Goal: Information Seeking & Learning: Learn about a topic

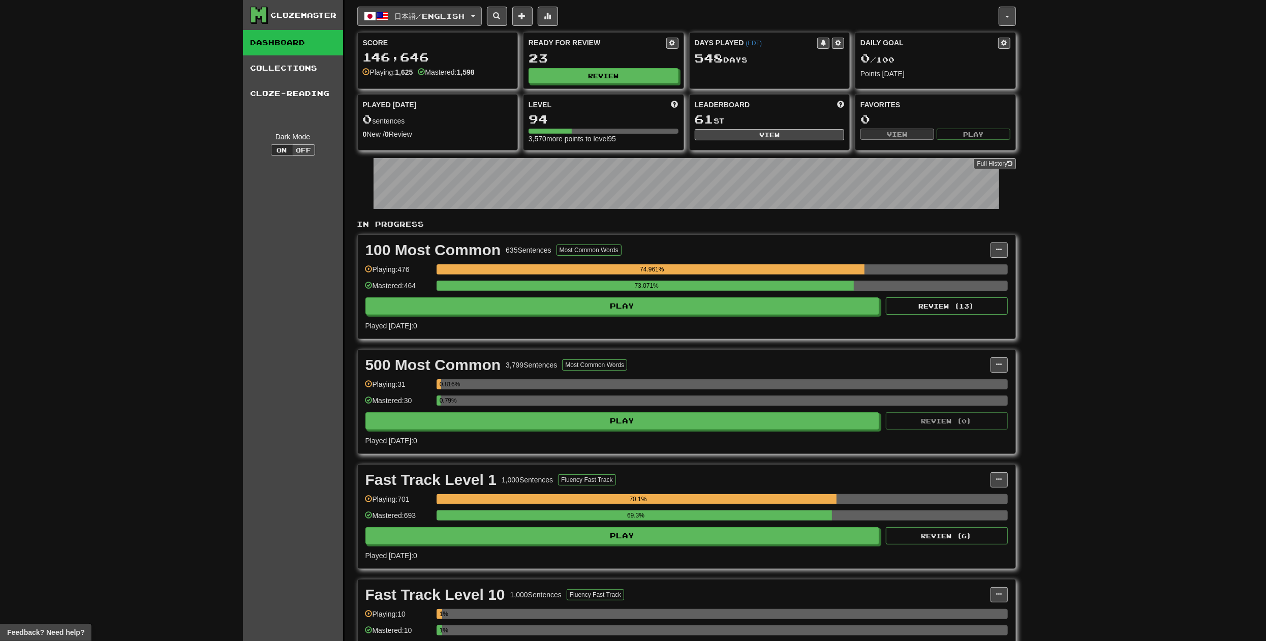
click at [482, 24] on button "日本語 / English" at bounding box center [419, 16] width 124 height 19
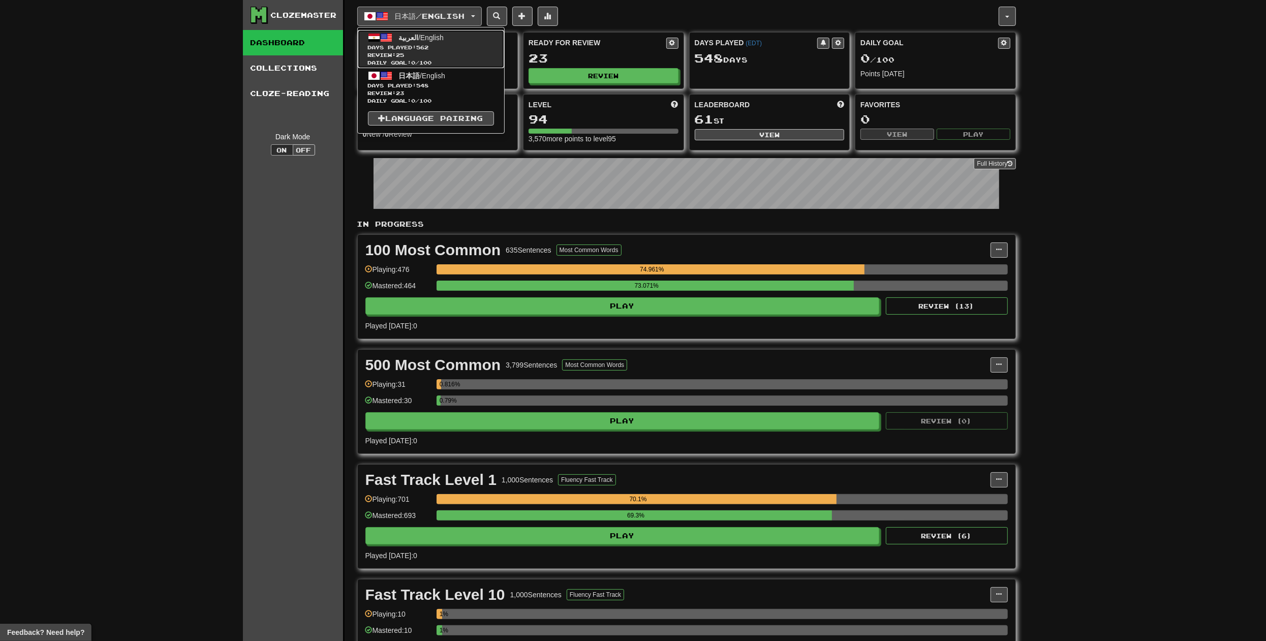
click at [448, 47] on span "Days Played: 562" at bounding box center [431, 48] width 126 height 8
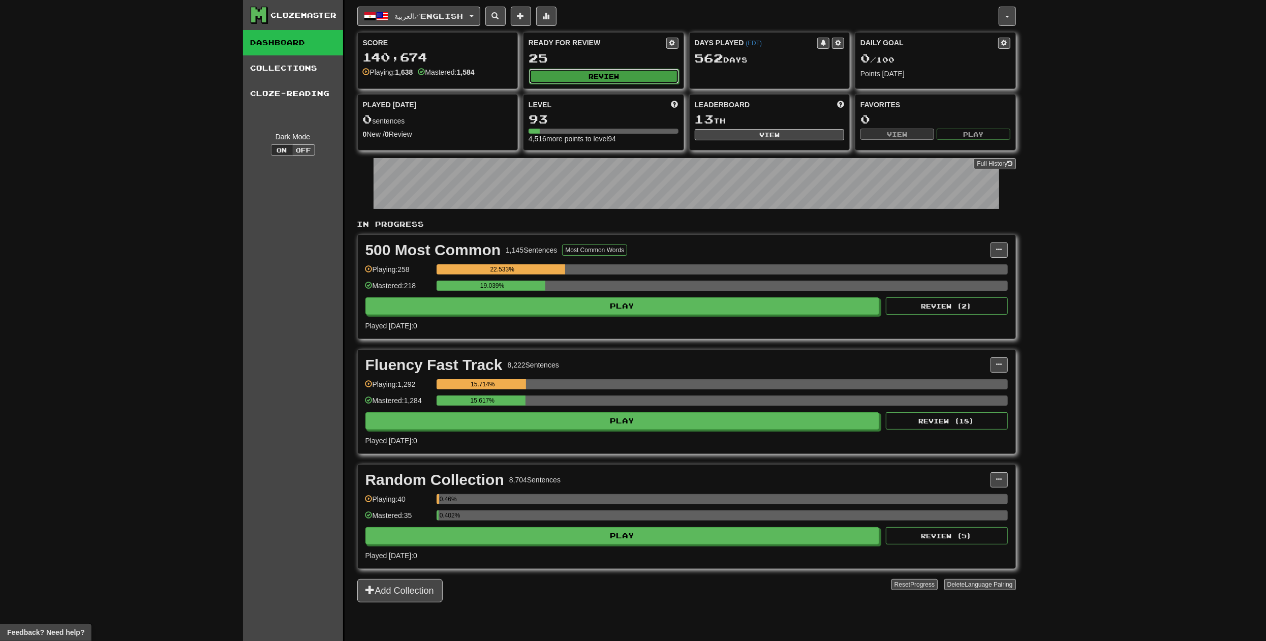
click at [571, 77] on button "Review" at bounding box center [604, 76] width 150 height 15
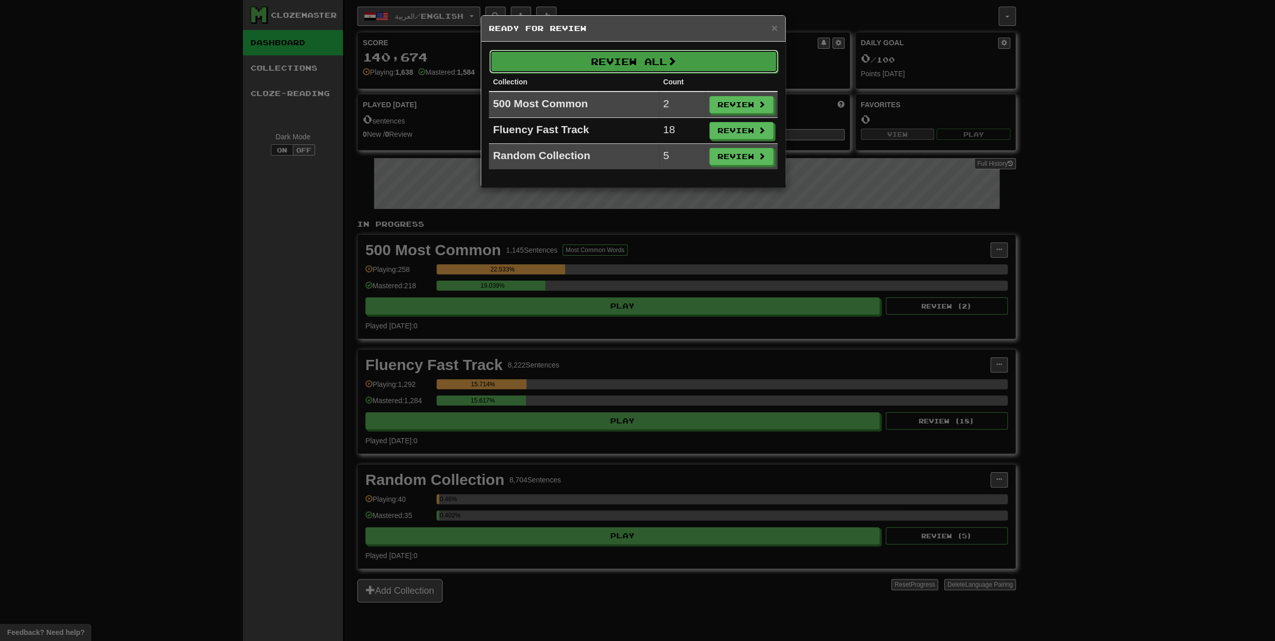
click at [585, 62] on button "Review All" at bounding box center [633, 61] width 289 height 23
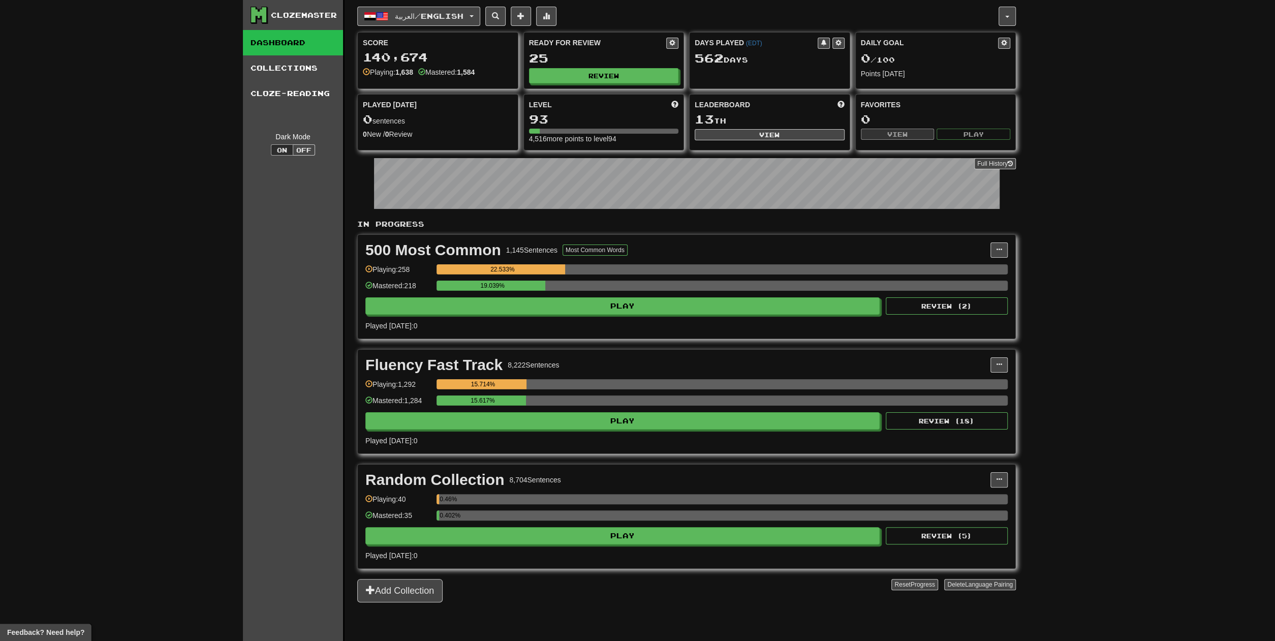
select select "**"
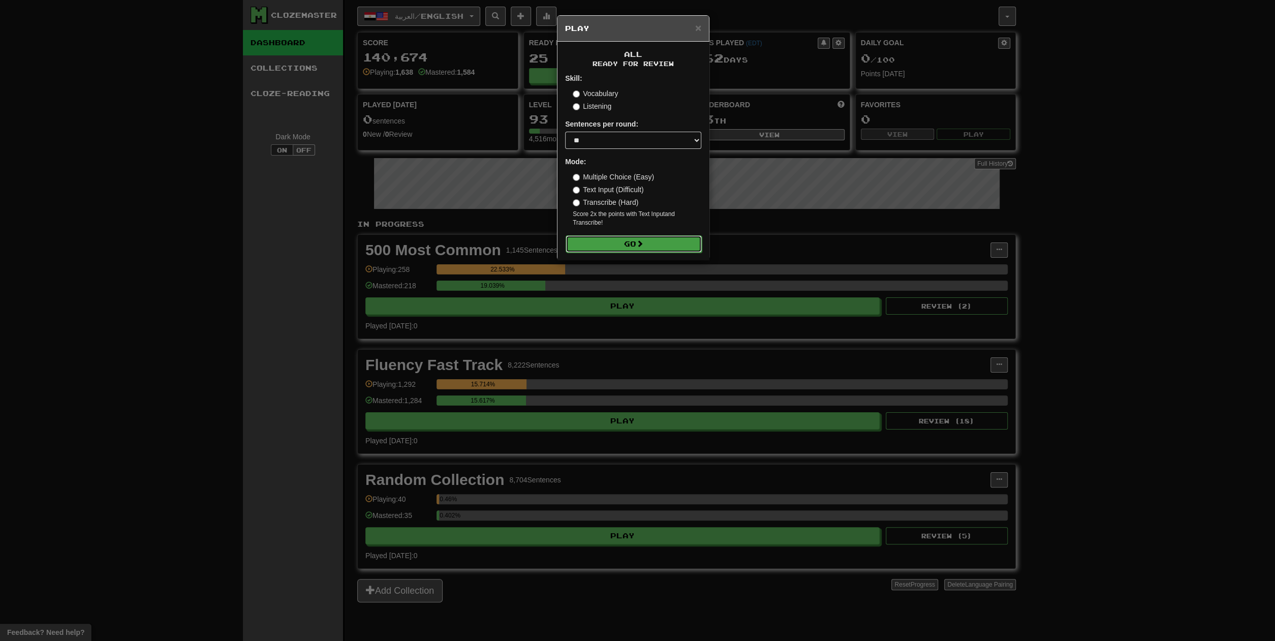
click at [644, 238] on button "Go" at bounding box center [634, 243] width 136 height 17
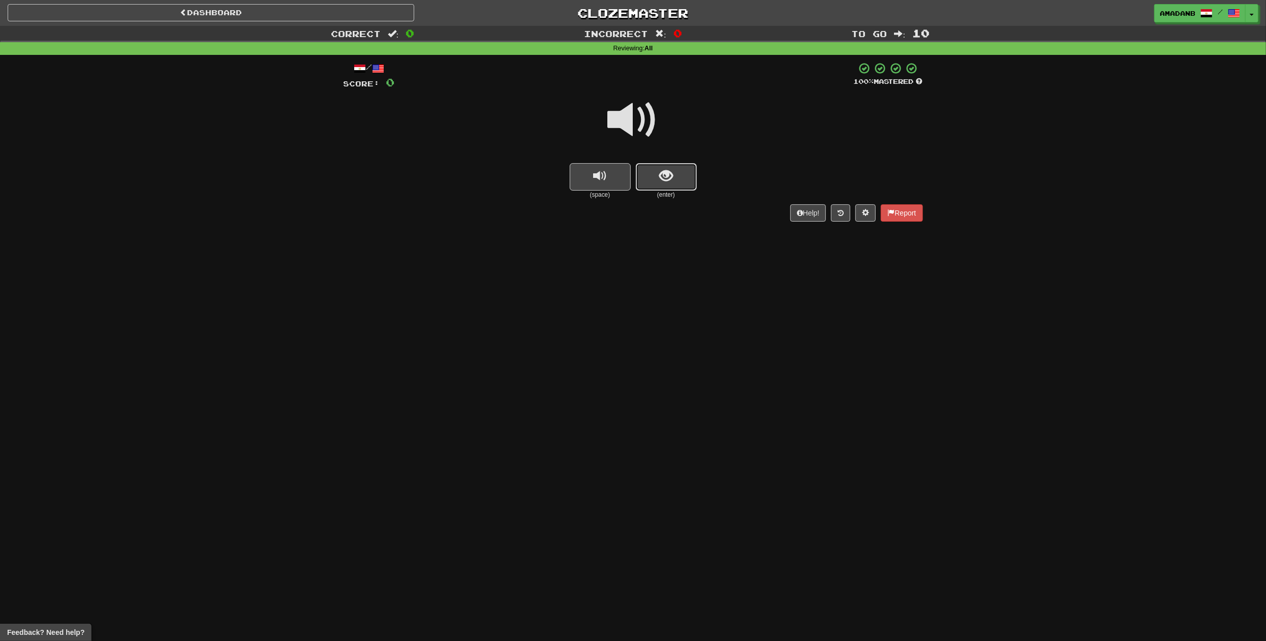
click at [650, 178] on button "show sentence" at bounding box center [666, 176] width 61 height 27
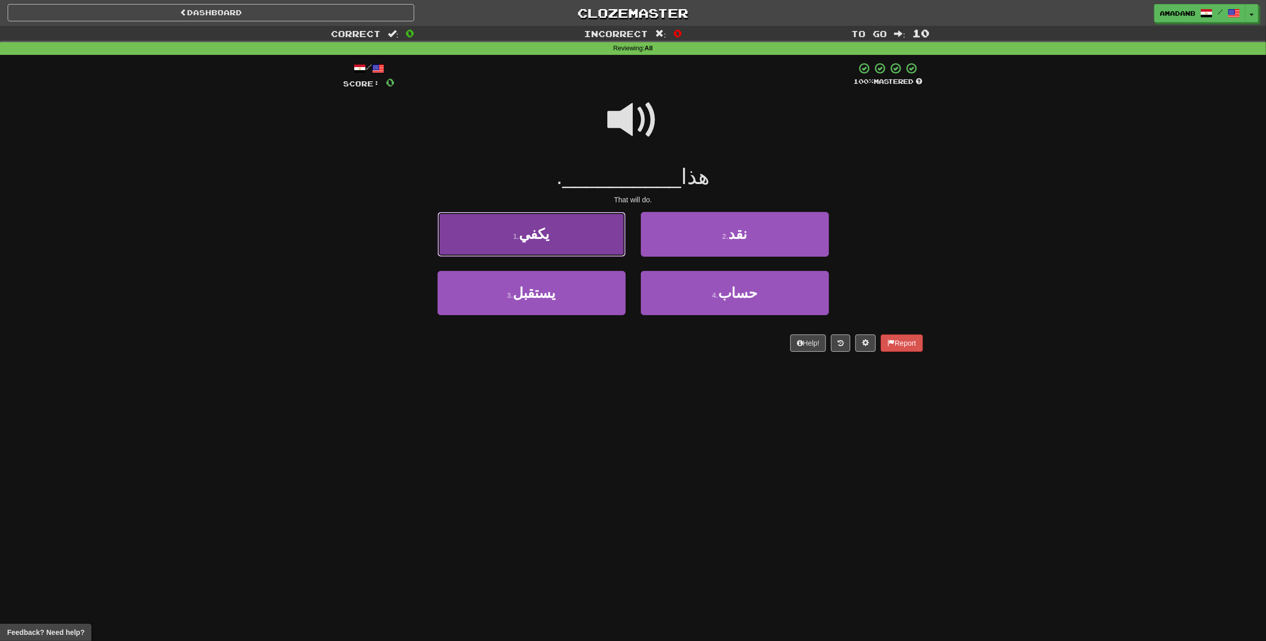
click at [553, 245] on button "1 . يكفي" at bounding box center [531, 234] width 188 height 44
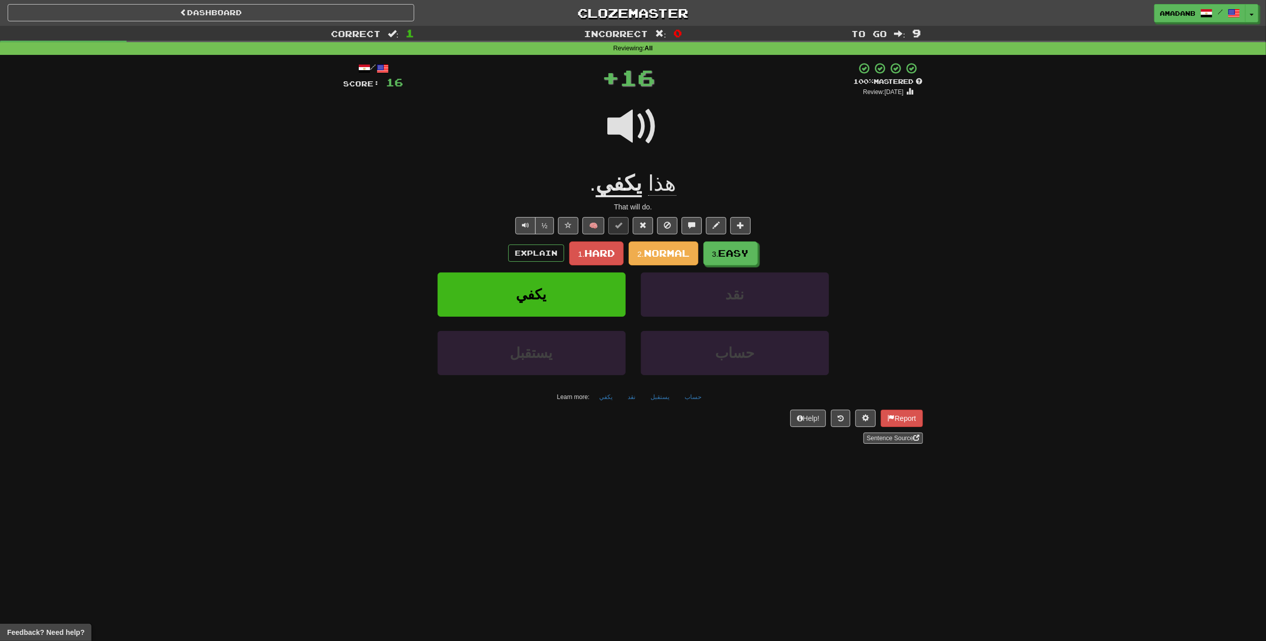
click at [680, 188] on div "هذا يكفي ." at bounding box center [632, 184] width 579 height 28
click at [678, 189] on div "هذا يكفي ." at bounding box center [632, 184] width 579 height 28
drag, startPoint x: 675, startPoint y: 183, endPoint x: 609, endPoint y: 185, distance: 66.1
click at [609, 185] on div "هذا يكفي ." at bounding box center [632, 184] width 579 height 28
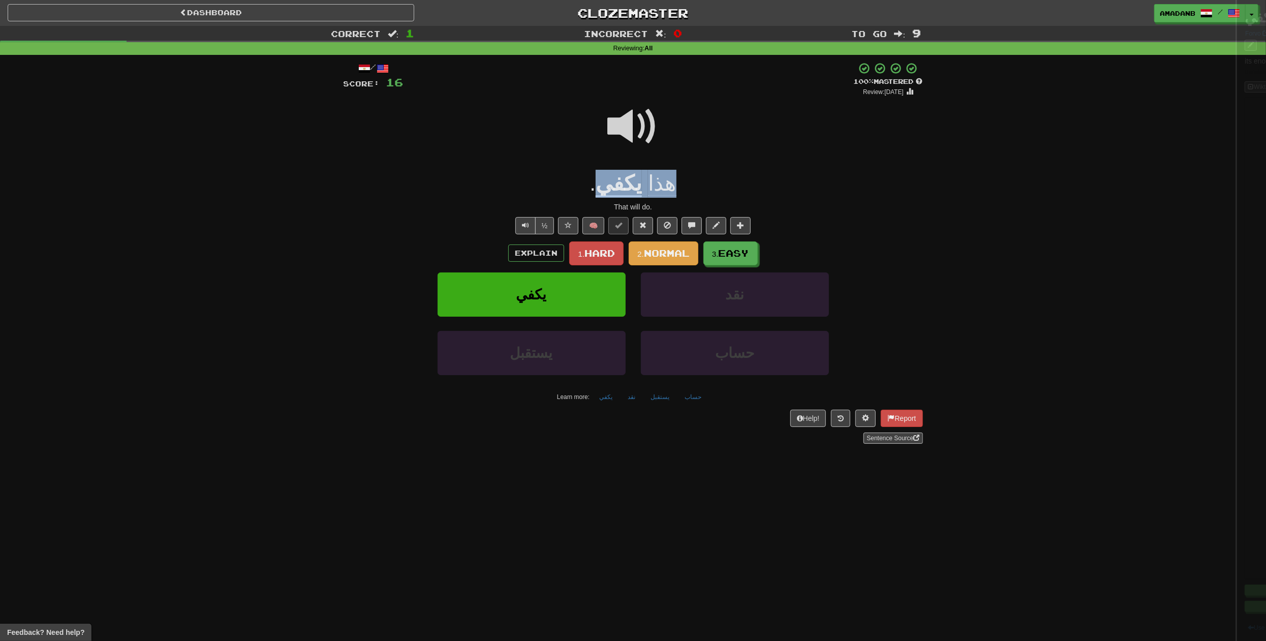
copy div "هذا يكفي"
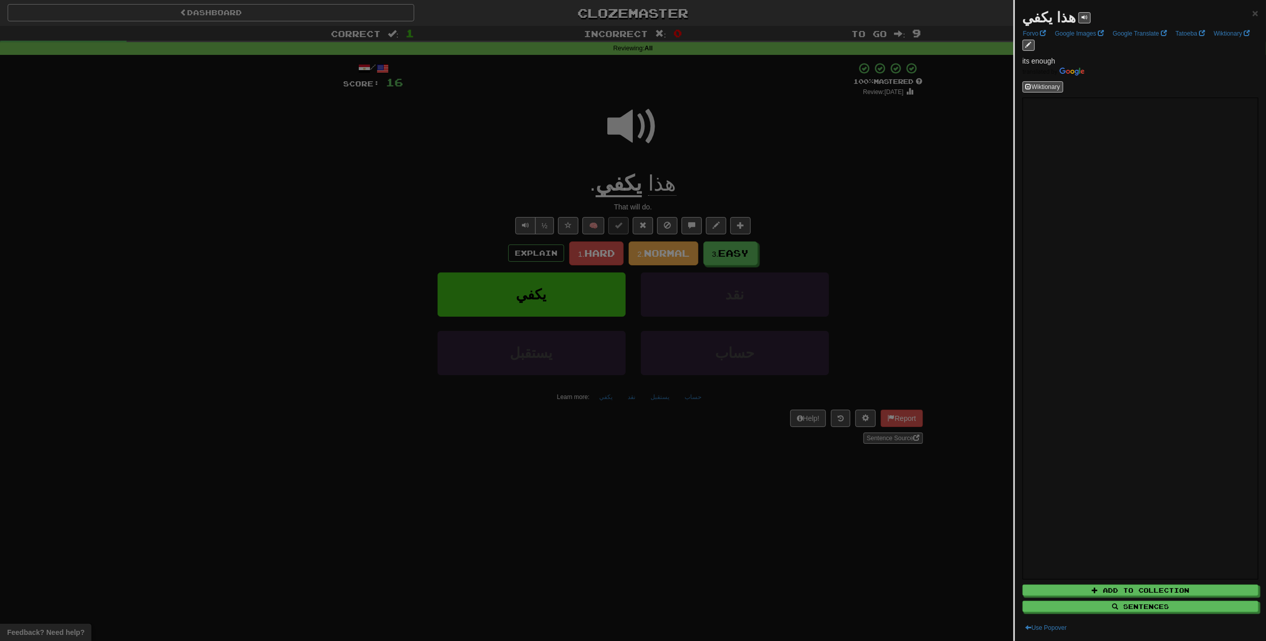
click at [748, 162] on div at bounding box center [633, 320] width 1266 height 641
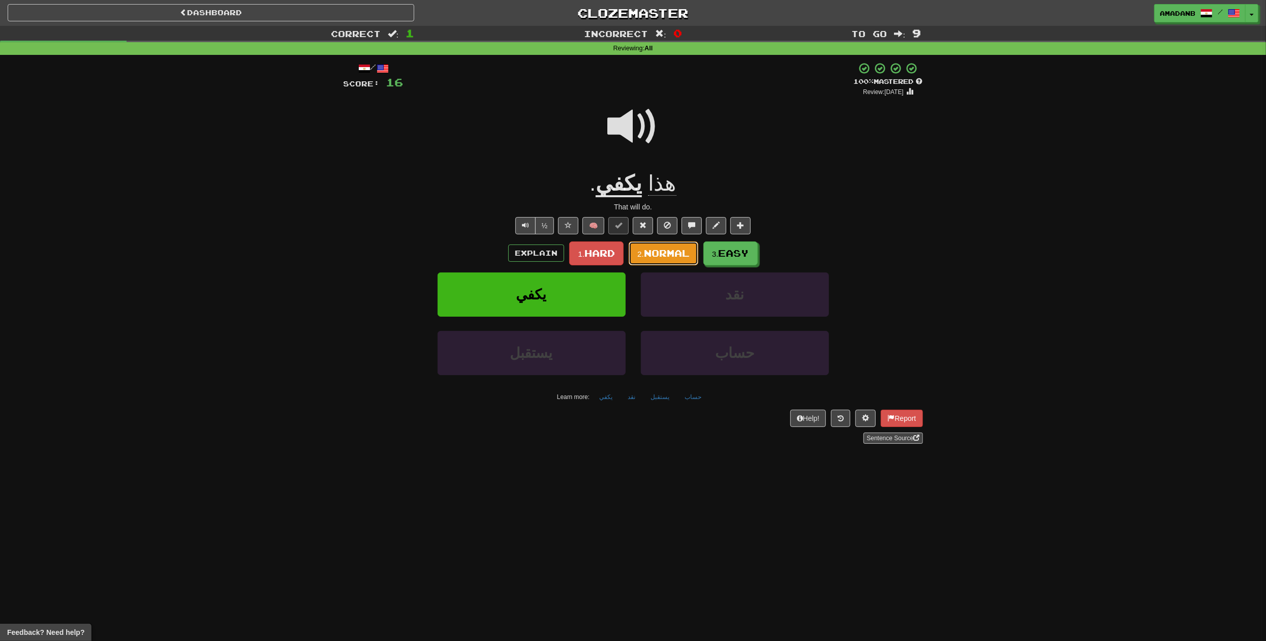
click at [656, 253] on span "Normal" at bounding box center [667, 252] width 46 height 11
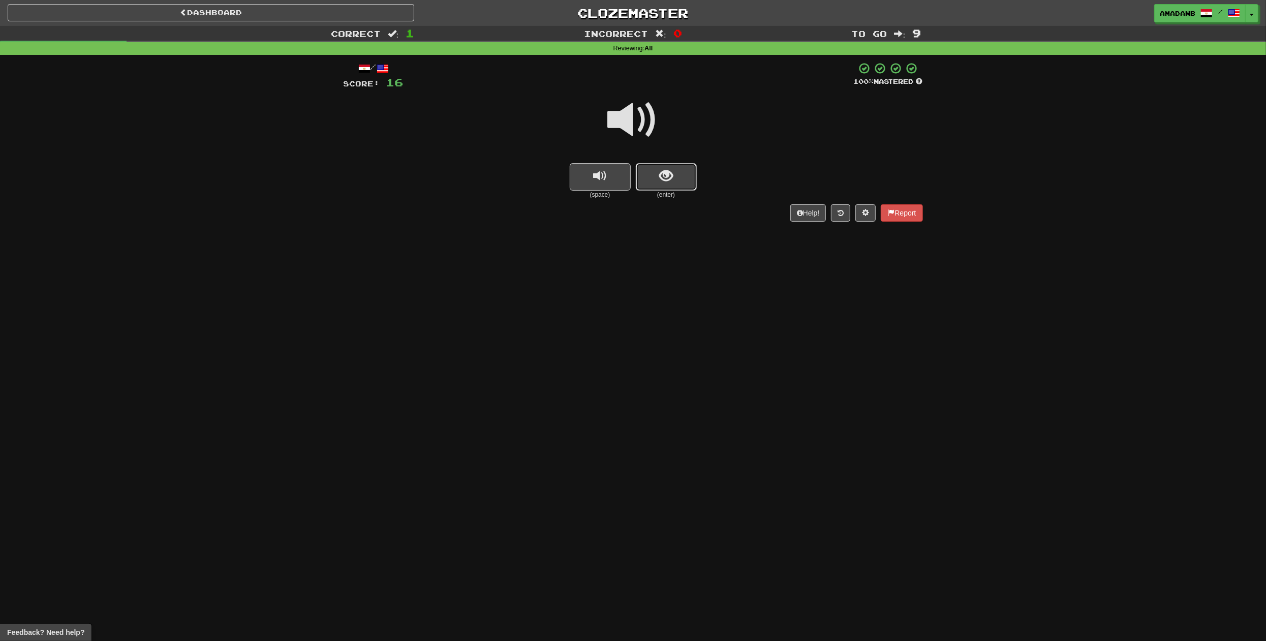
click at [672, 176] on span "show sentence" at bounding box center [666, 176] width 14 height 14
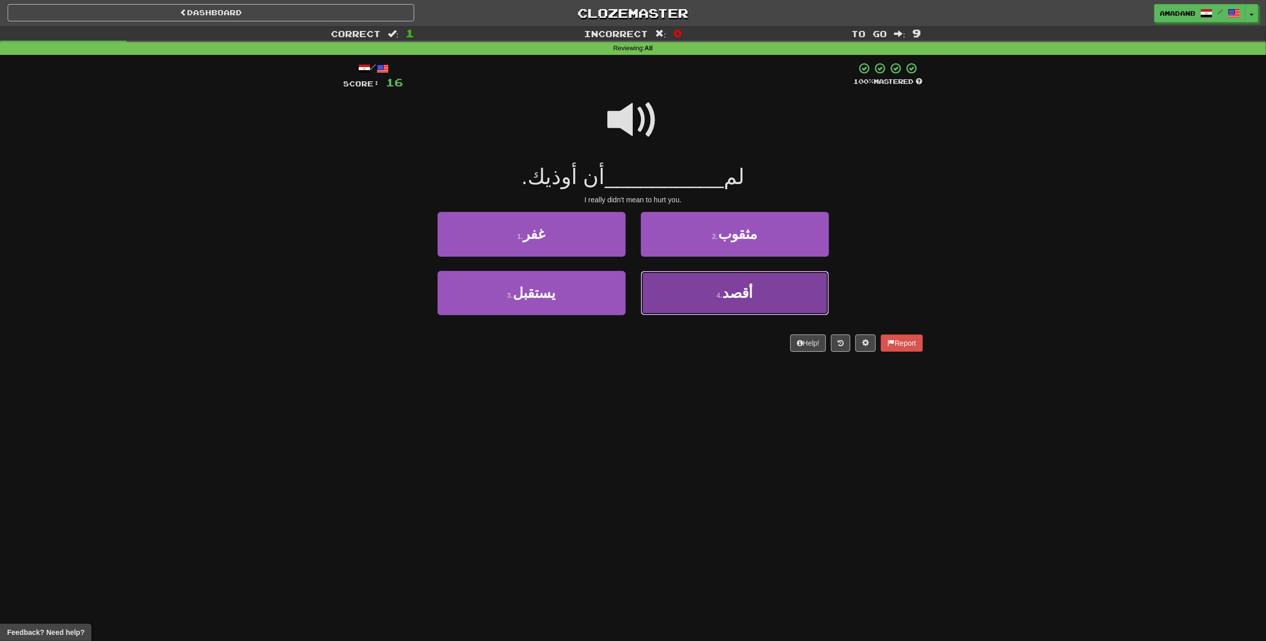
click at [707, 294] on button "4 . أقصد" at bounding box center [735, 293] width 188 height 44
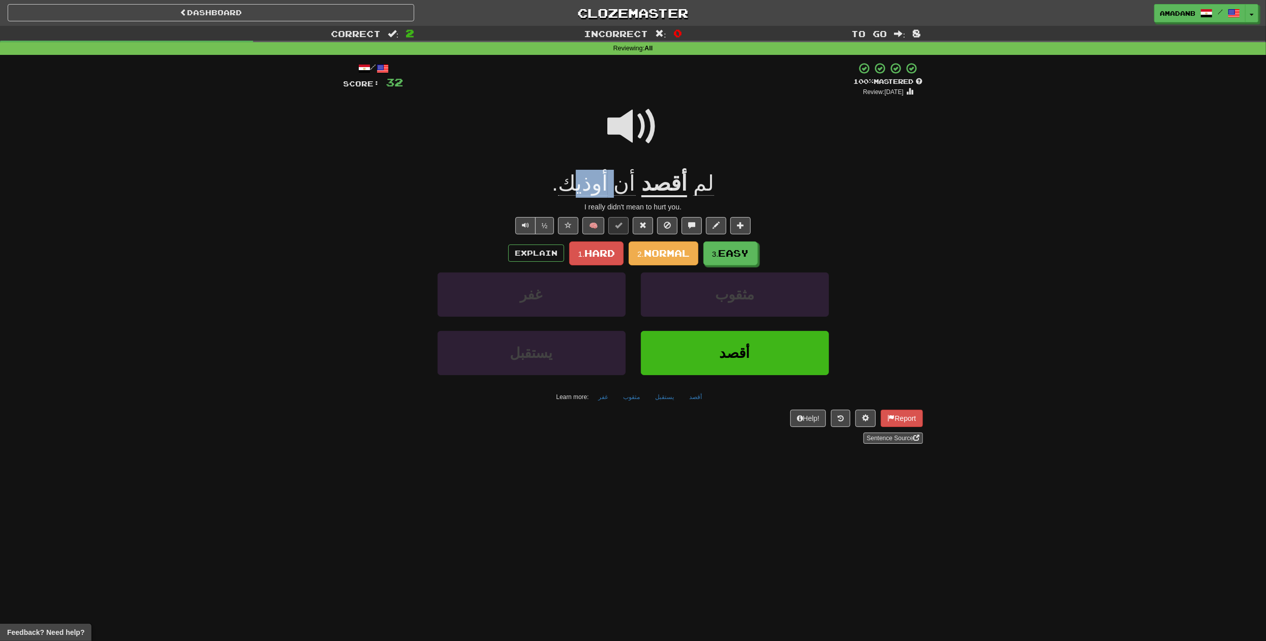
drag, startPoint x: 617, startPoint y: 184, endPoint x: 586, endPoint y: 184, distance: 31.5
click at [586, 184] on span "أن أوذيك ." at bounding box center [596, 183] width 89 height 24
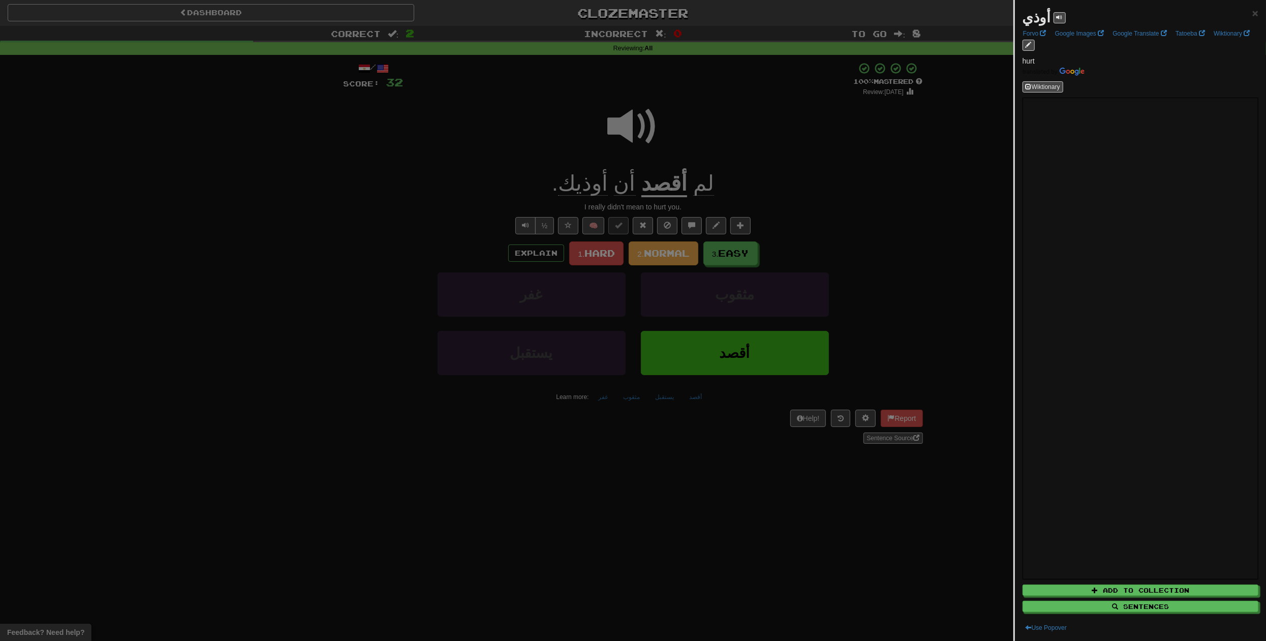
click at [482, 163] on div at bounding box center [633, 320] width 1266 height 641
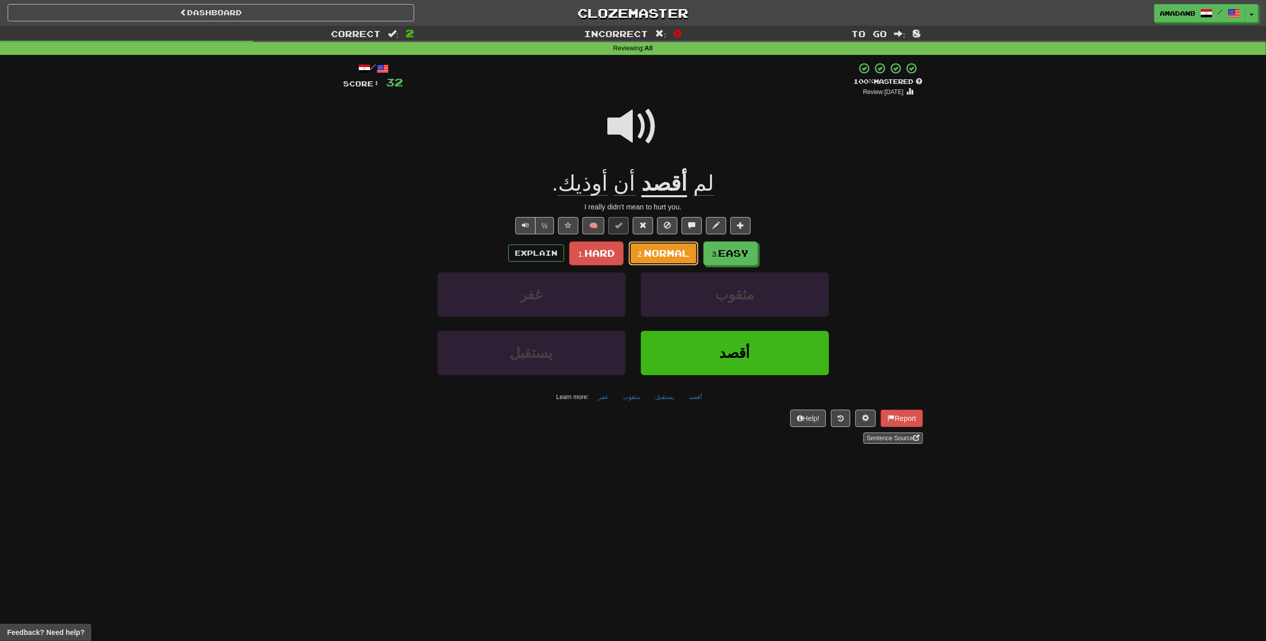
click at [664, 244] on button "2. Normal" at bounding box center [664, 253] width 70 height 24
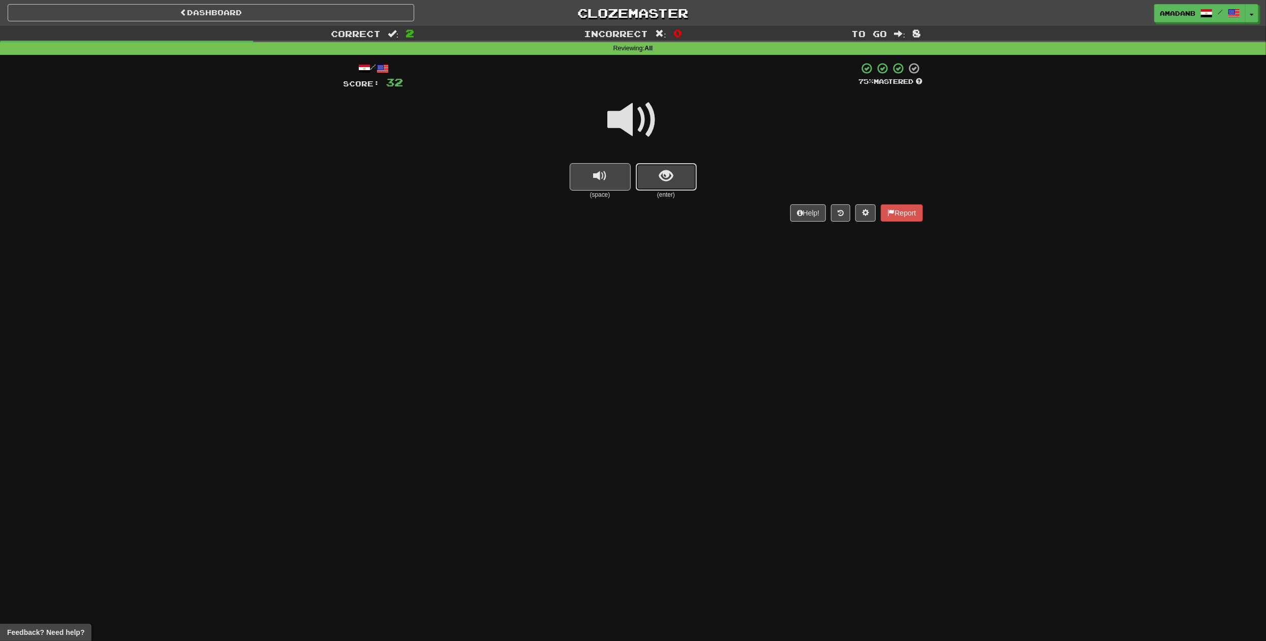
click at [670, 186] on button "show sentence" at bounding box center [666, 176] width 61 height 27
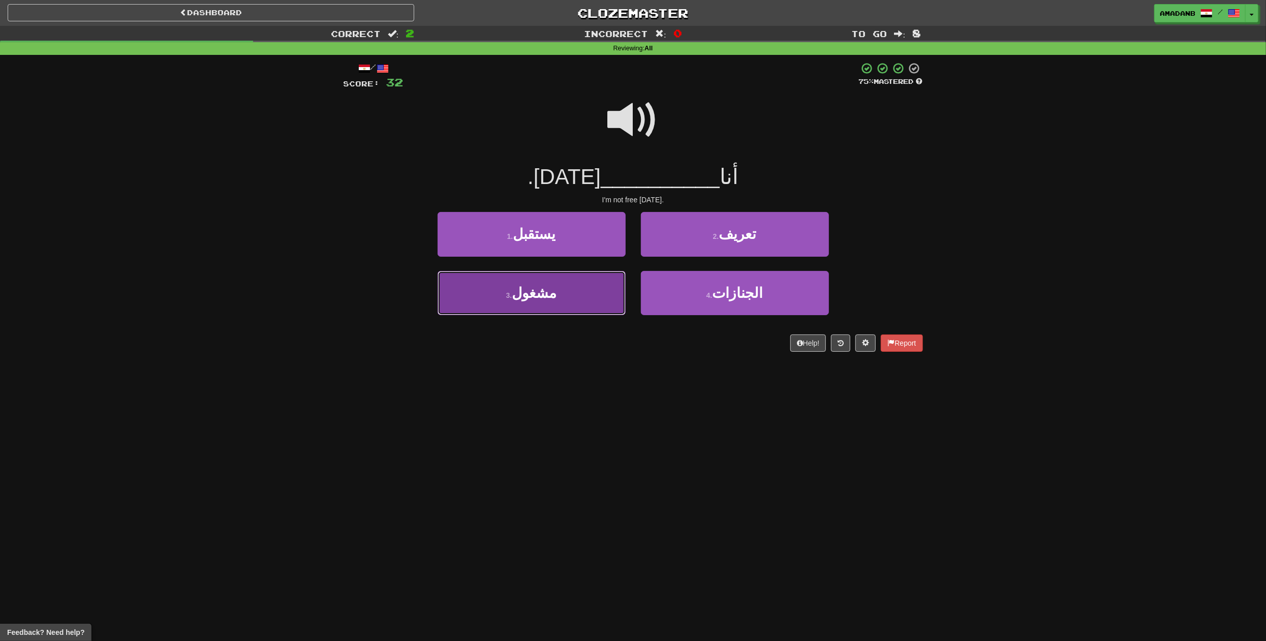
click at [576, 287] on button "3 . مشغول" at bounding box center [531, 293] width 188 height 44
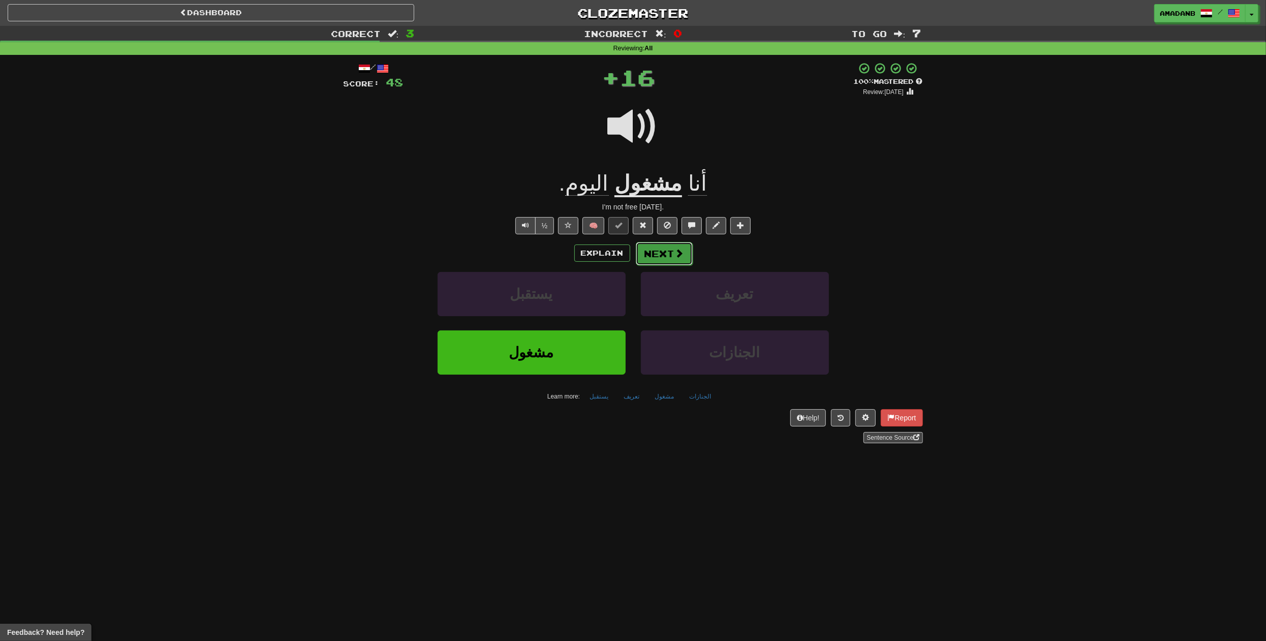
click at [659, 258] on button "Next" at bounding box center [664, 253] width 57 height 23
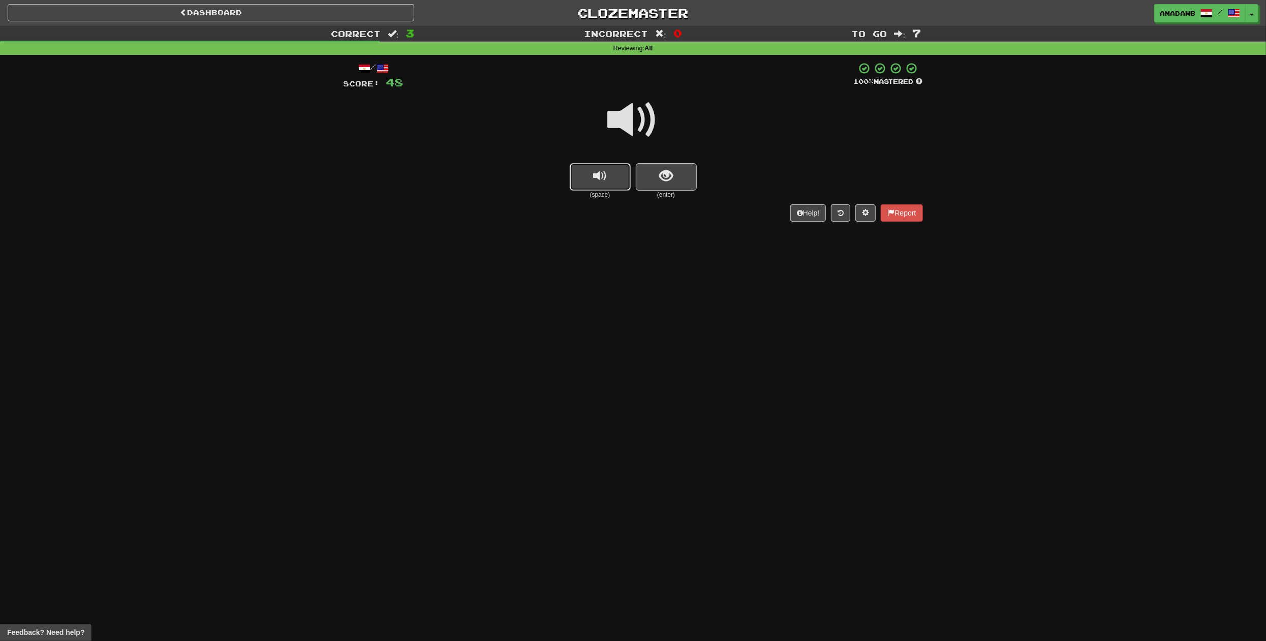
click at [605, 183] on span "replay audio" at bounding box center [600, 176] width 14 height 14
click at [651, 185] on button "show sentence" at bounding box center [666, 176] width 61 height 27
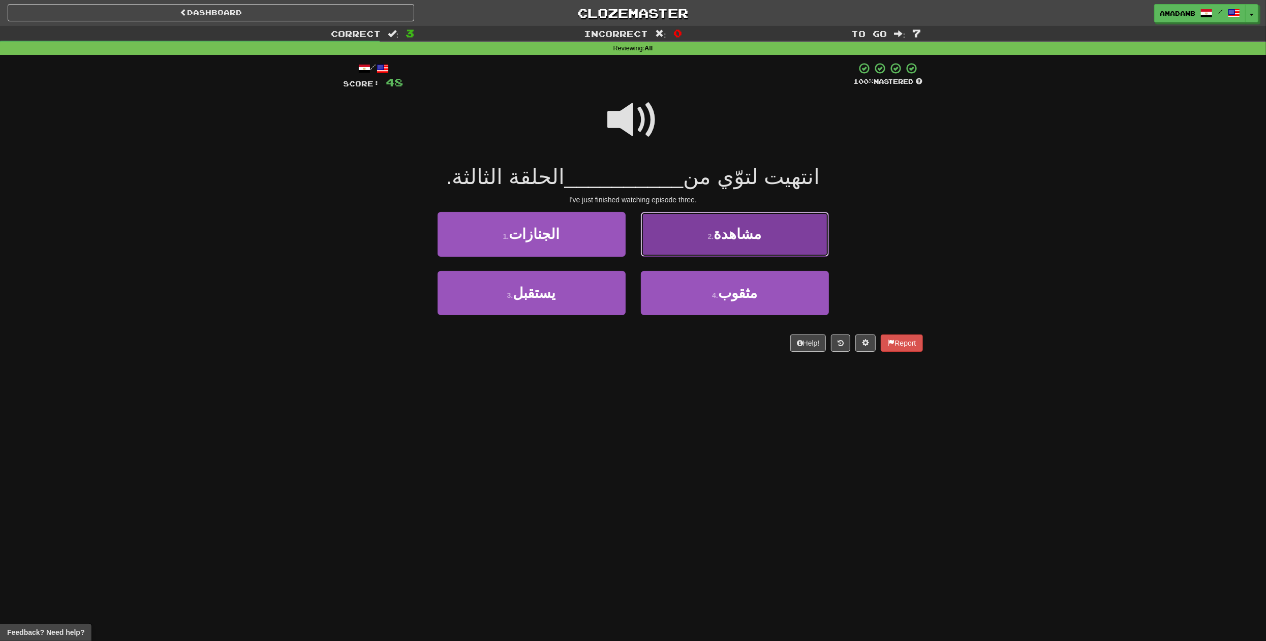
click at [724, 241] on span "مشاهدة" at bounding box center [737, 234] width 48 height 16
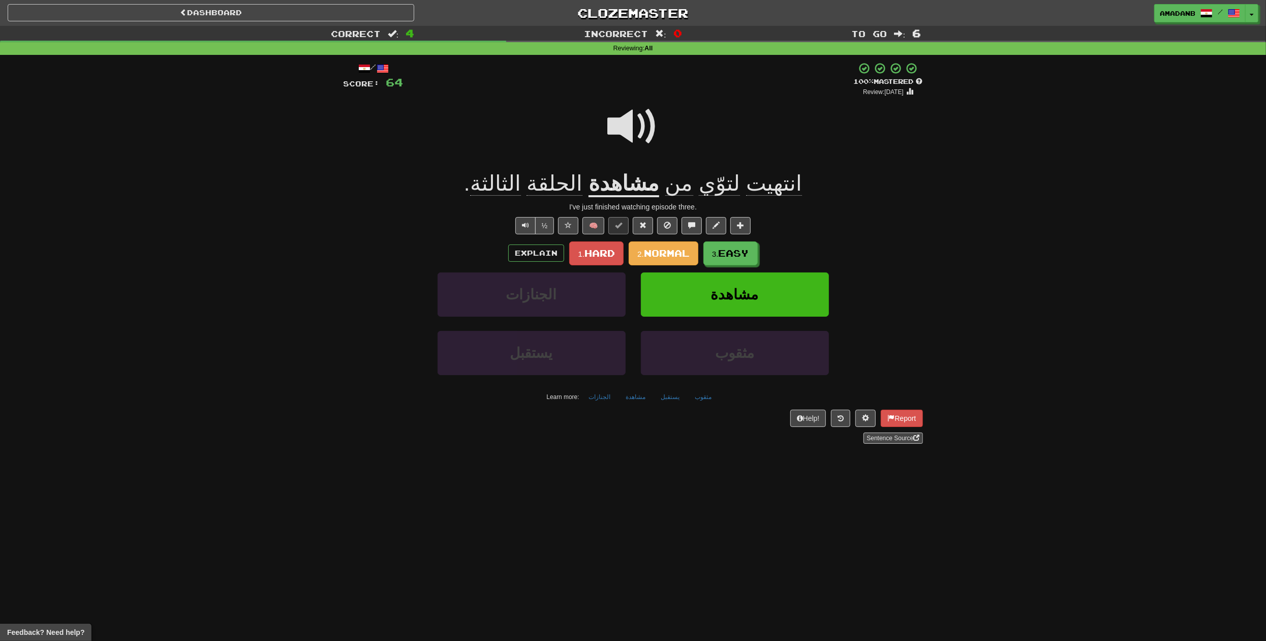
click at [693, 182] on span "لتوّي" at bounding box center [679, 183] width 28 height 24
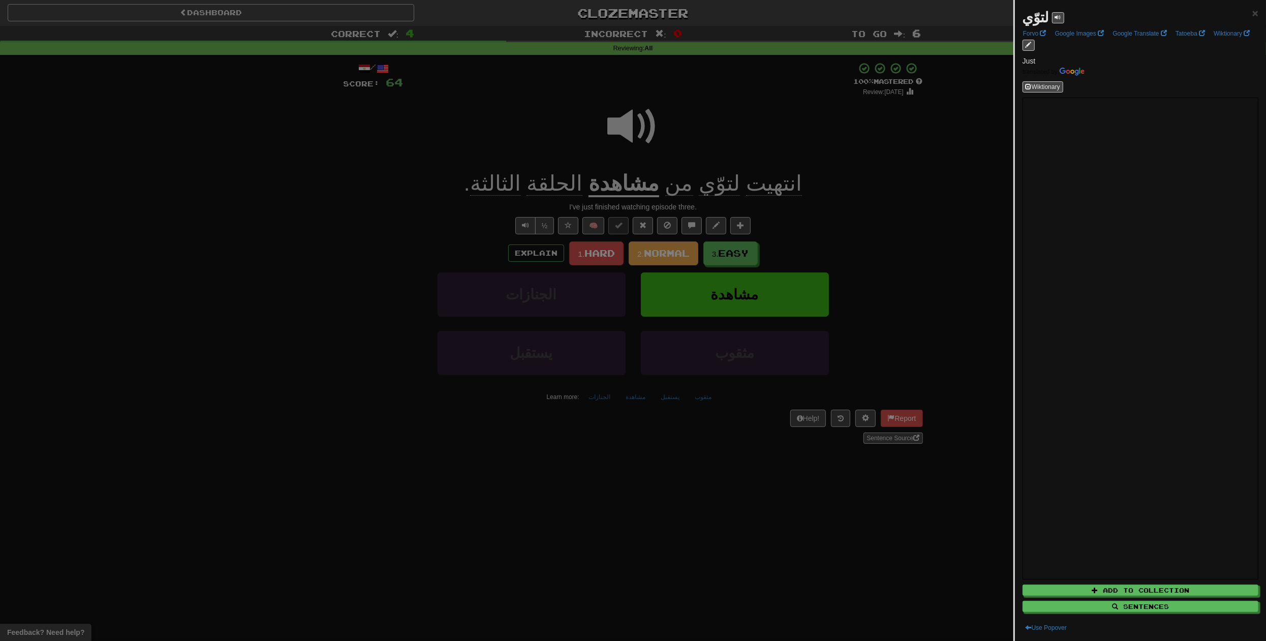
click at [768, 180] on div at bounding box center [633, 320] width 1266 height 641
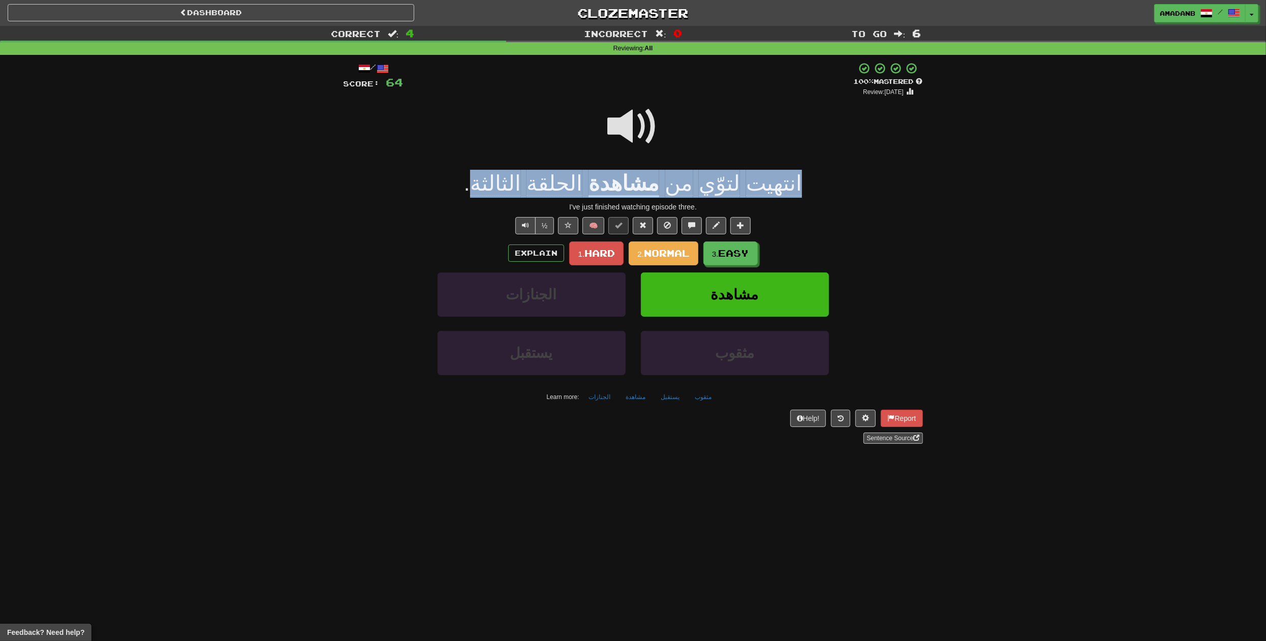
drag, startPoint x: 774, startPoint y: 178, endPoint x: 514, endPoint y: 192, distance: 260.5
click at [514, 192] on div "انتهيت لتوّي من مشاهدة الحلقة الثالثة ." at bounding box center [632, 184] width 579 height 28
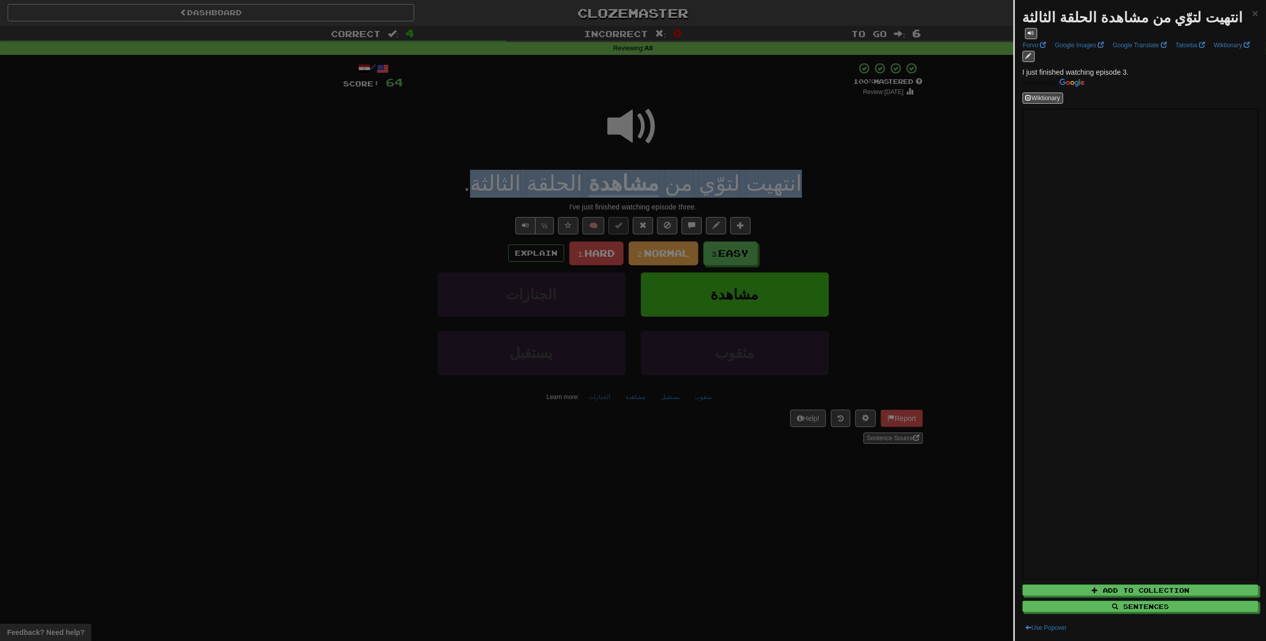
copy div "انتهيت لتوّي من مشاهدة الحلقة الثالثة"
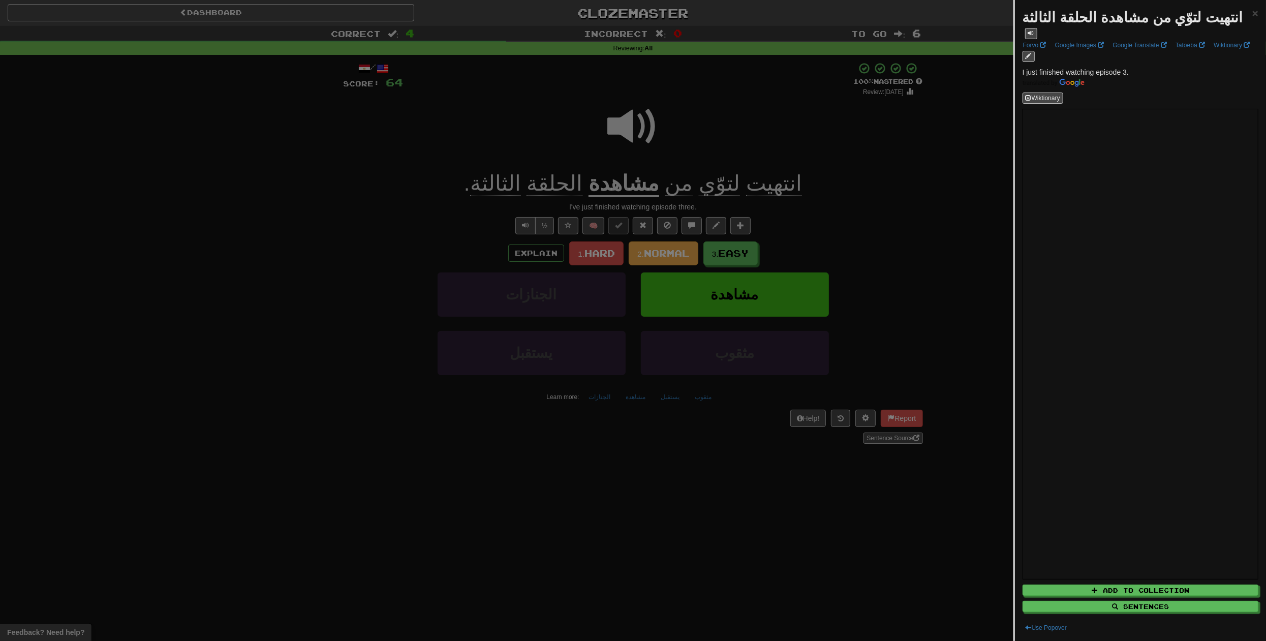
click at [891, 162] on div at bounding box center [633, 320] width 1266 height 641
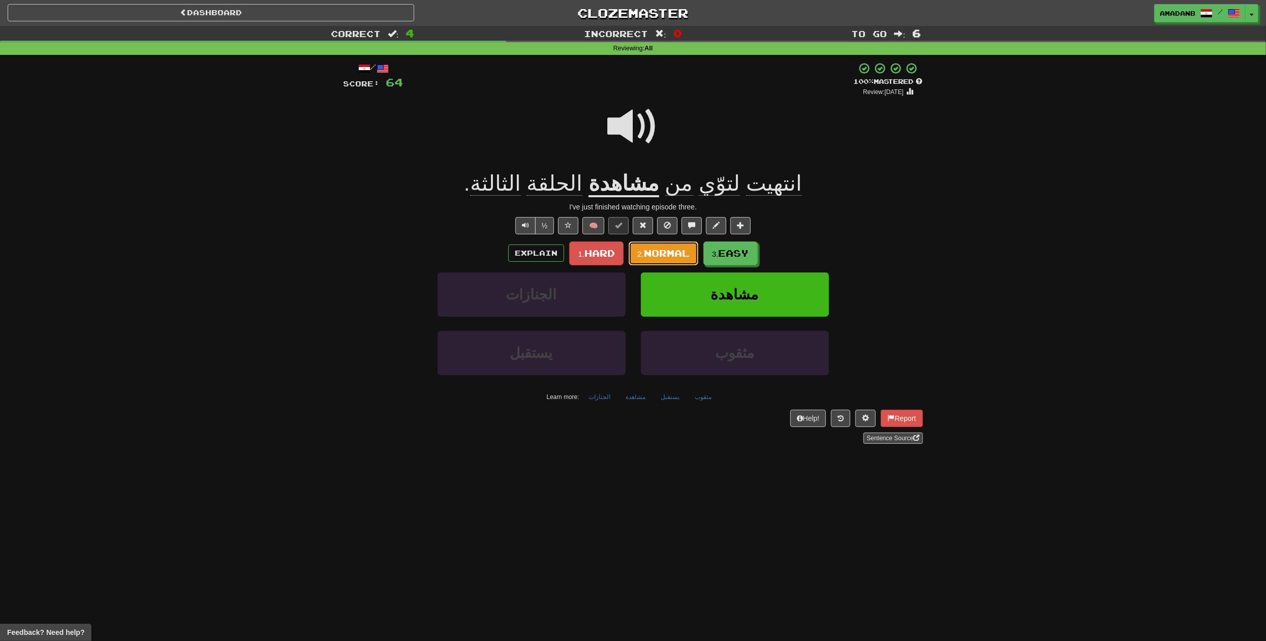
click at [655, 253] on span "Normal" at bounding box center [667, 252] width 46 height 11
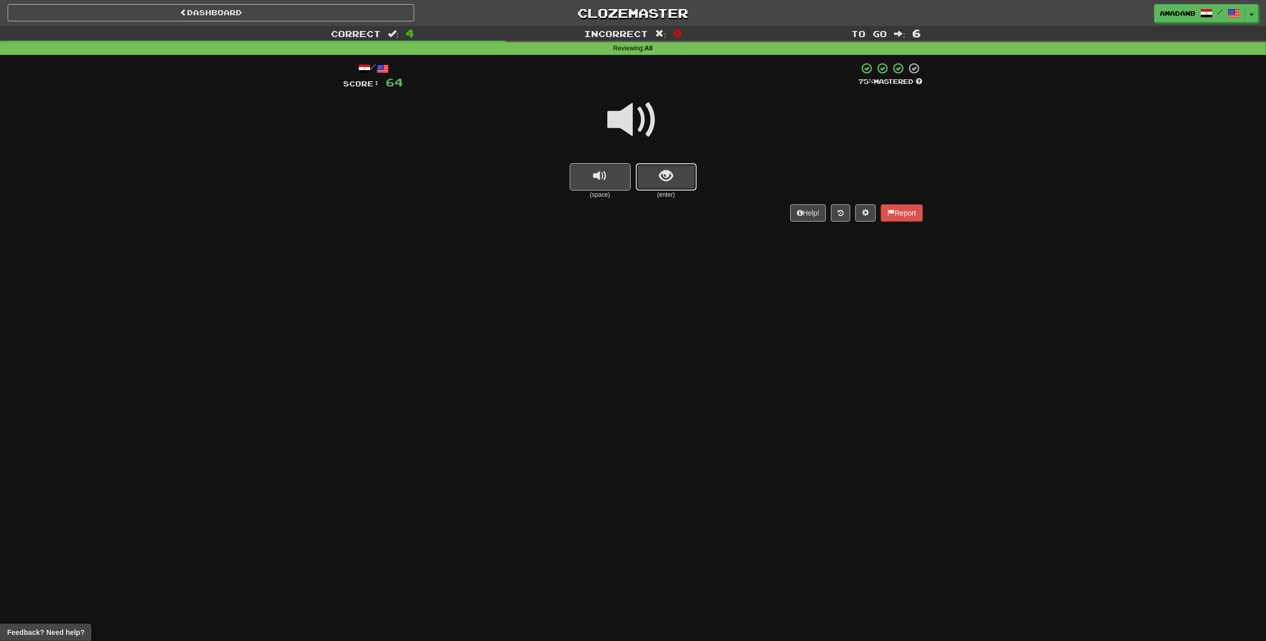
click at [663, 181] on span "show sentence" at bounding box center [666, 176] width 14 height 14
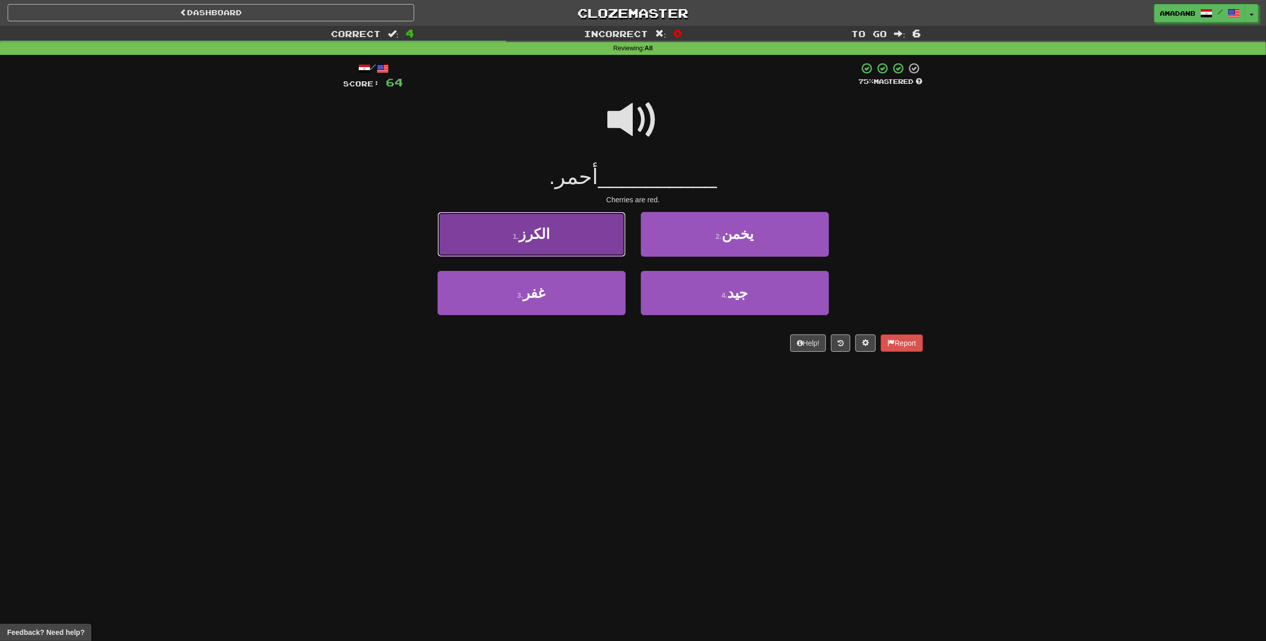
click at [594, 238] on button "1 . الكرز" at bounding box center [531, 234] width 188 height 44
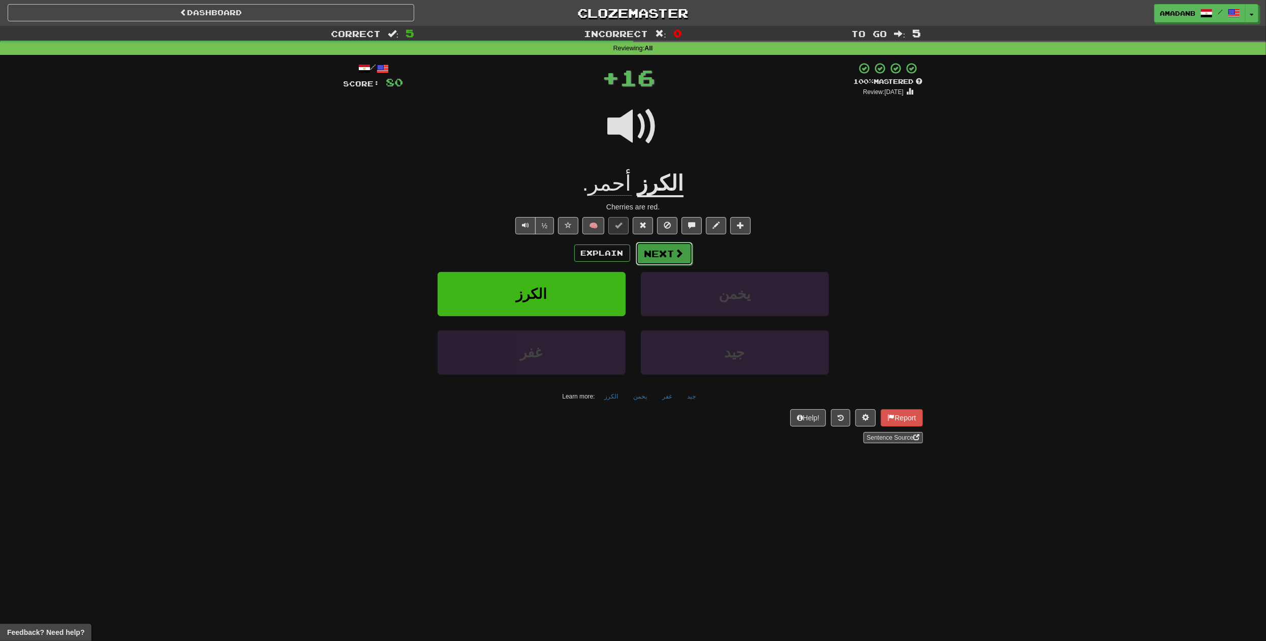
click at [655, 256] on button "Next" at bounding box center [664, 253] width 57 height 23
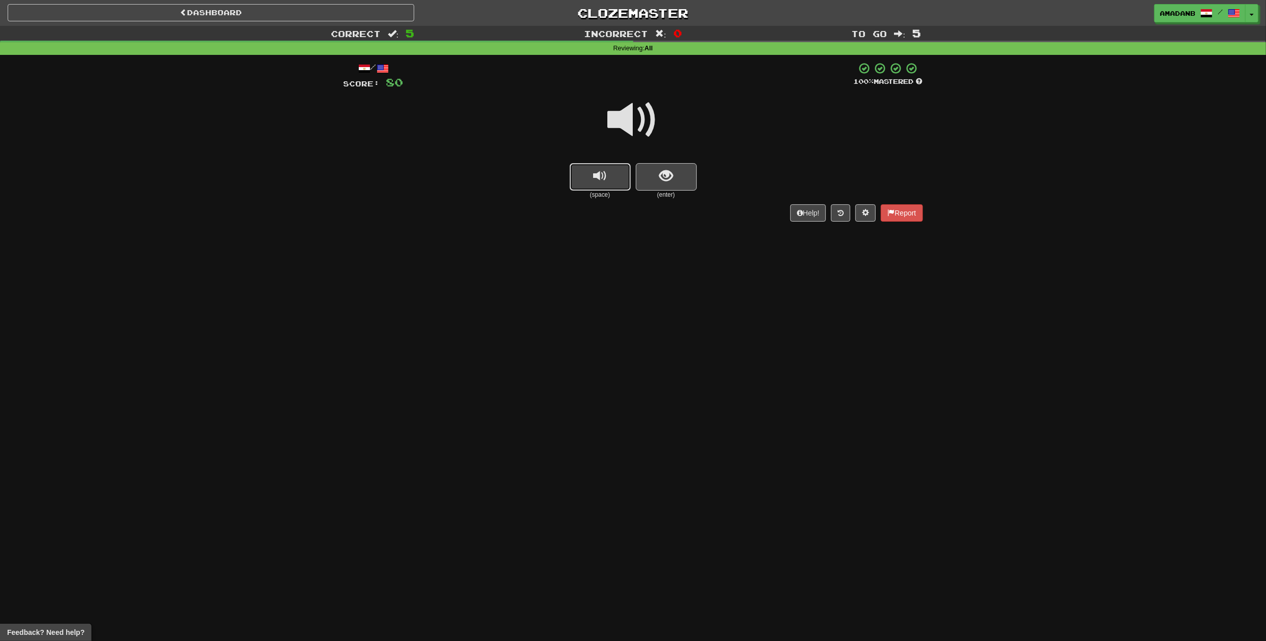
click at [613, 181] on button "replay audio" at bounding box center [600, 176] width 61 height 27
click at [650, 186] on button "show sentence" at bounding box center [666, 176] width 61 height 27
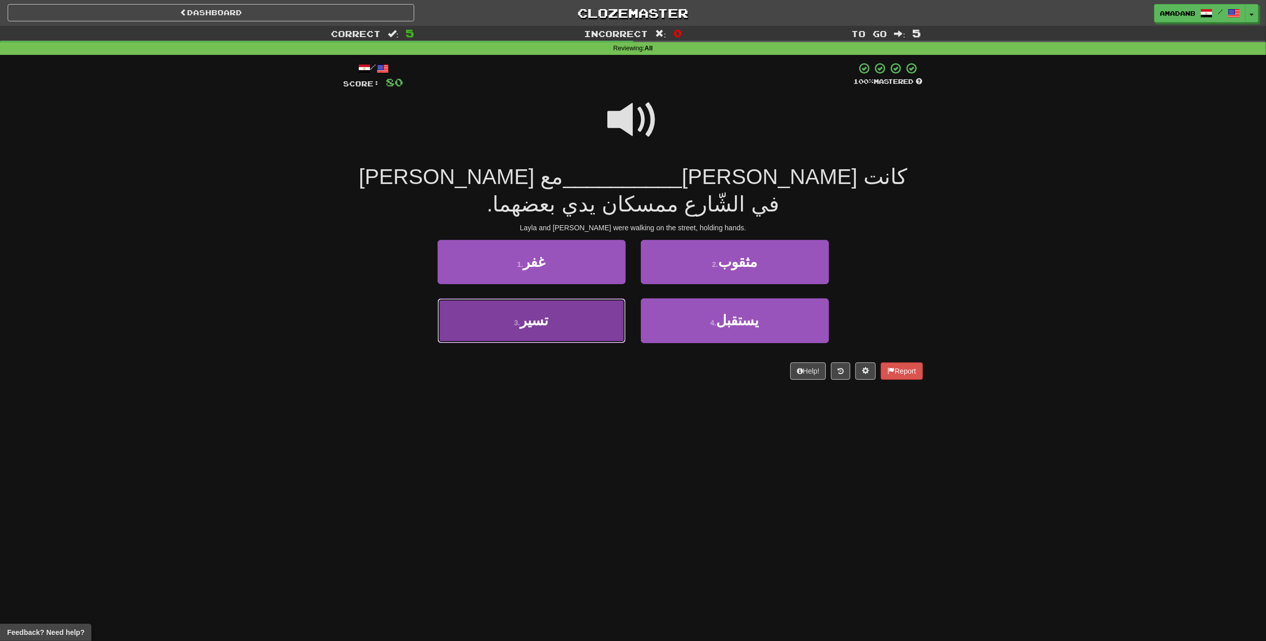
click at [576, 298] on button "3 . [GEOGRAPHIC_DATA]" at bounding box center [531, 320] width 188 height 44
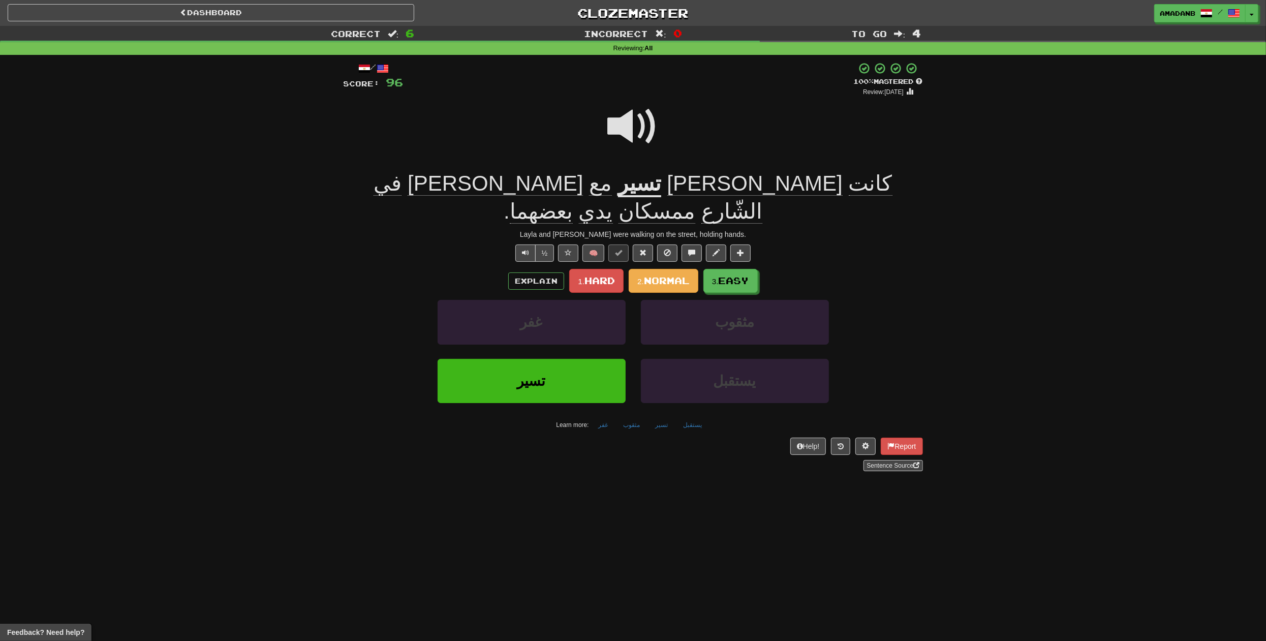
click at [618, 199] on span "ممسكان" at bounding box center [656, 211] width 77 height 24
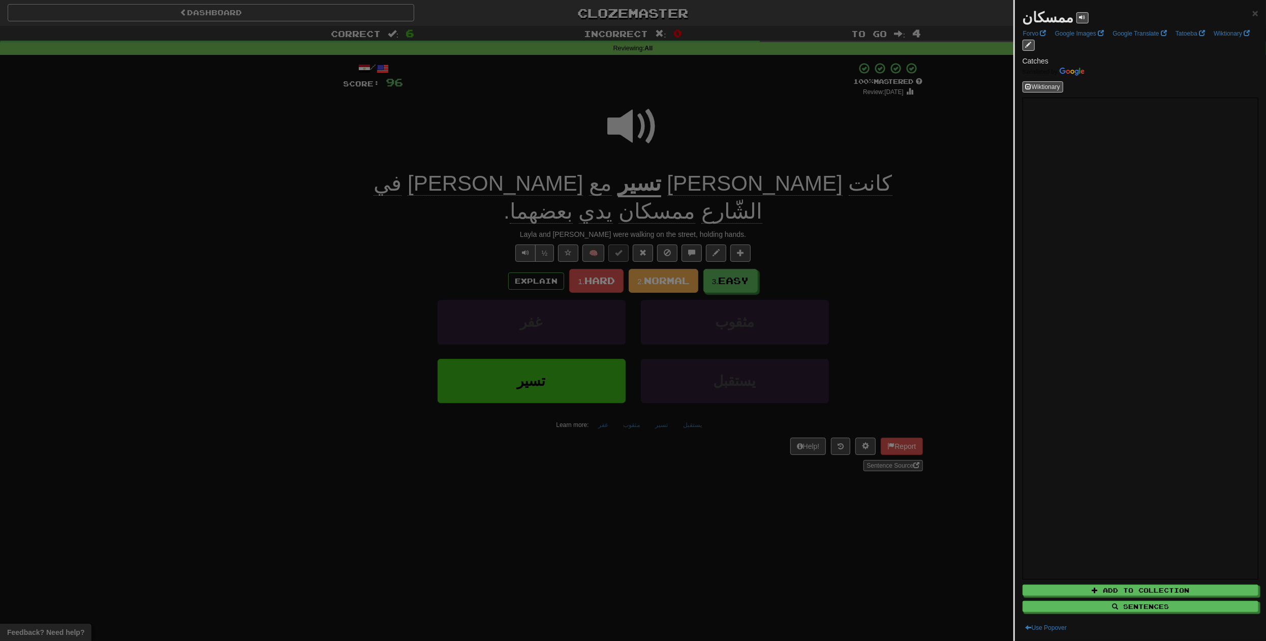
drag, startPoint x: 583, startPoint y: 186, endPoint x: 545, endPoint y: 189, distance: 37.7
click at [545, 189] on div at bounding box center [633, 320] width 1266 height 641
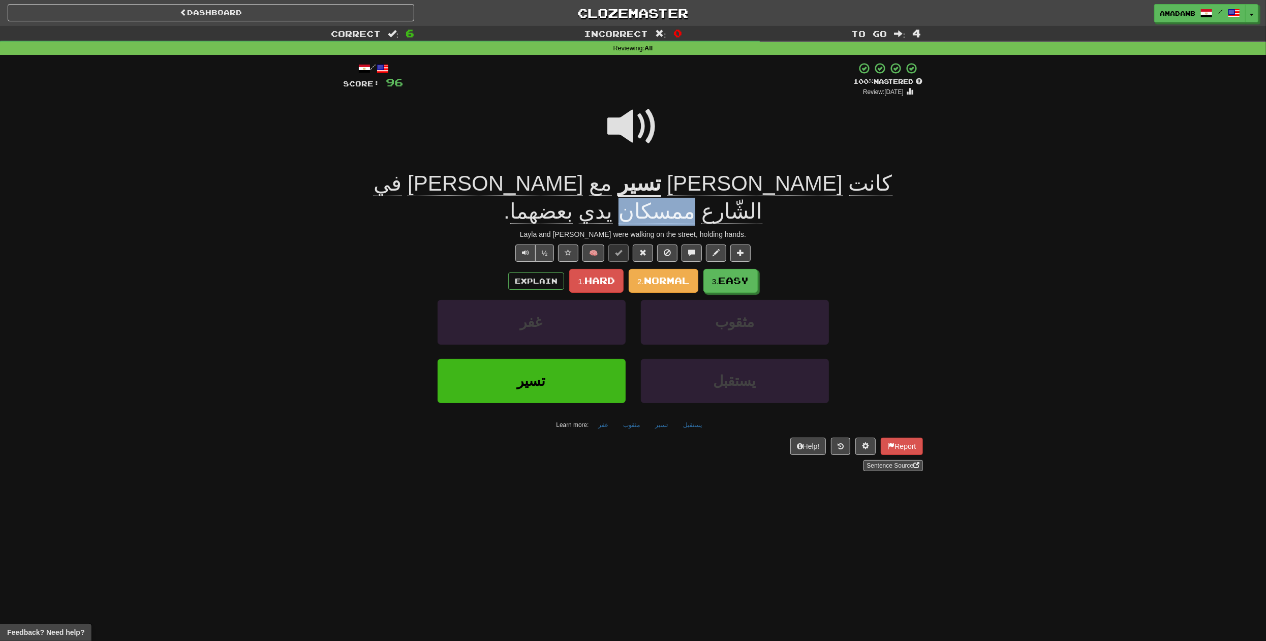
drag, startPoint x: 579, startPoint y: 187, endPoint x: 531, endPoint y: 189, distance: 47.8
click at [618, 199] on span "ممسكان" at bounding box center [656, 211] width 77 height 24
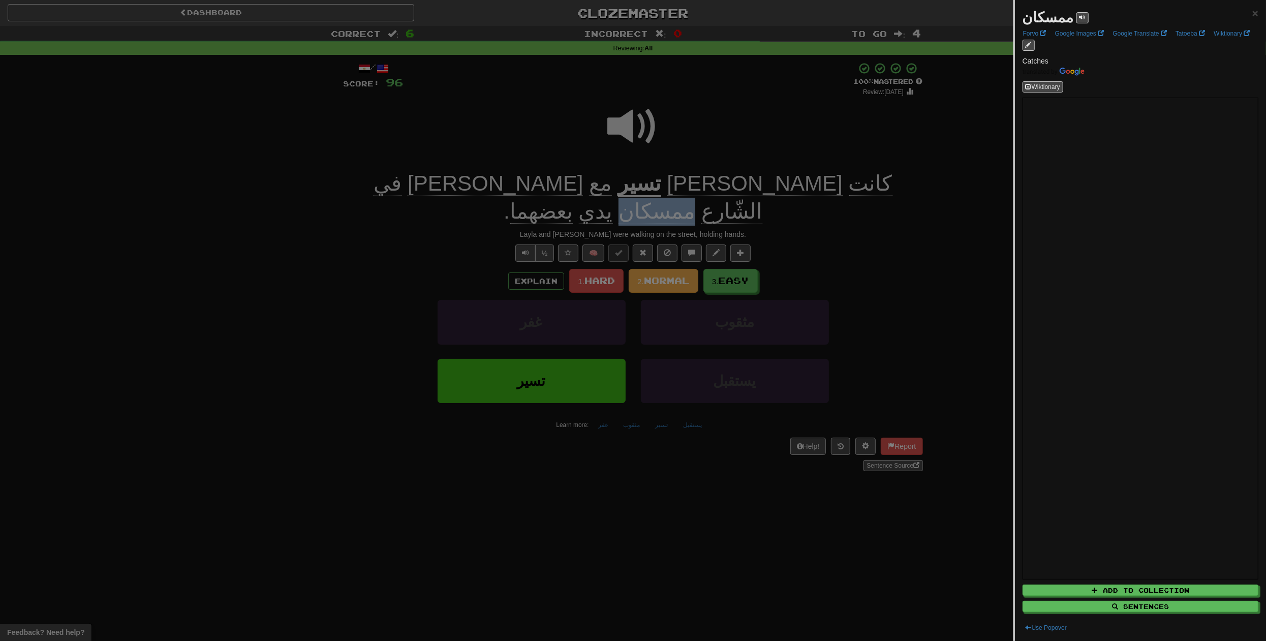
copy span "ممسكان"
drag, startPoint x: 596, startPoint y: 131, endPoint x: 614, endPoint y: 137, distance: 19.3
click at [599, 131] on div at bounding box center [633, 320] width 1266 height 641
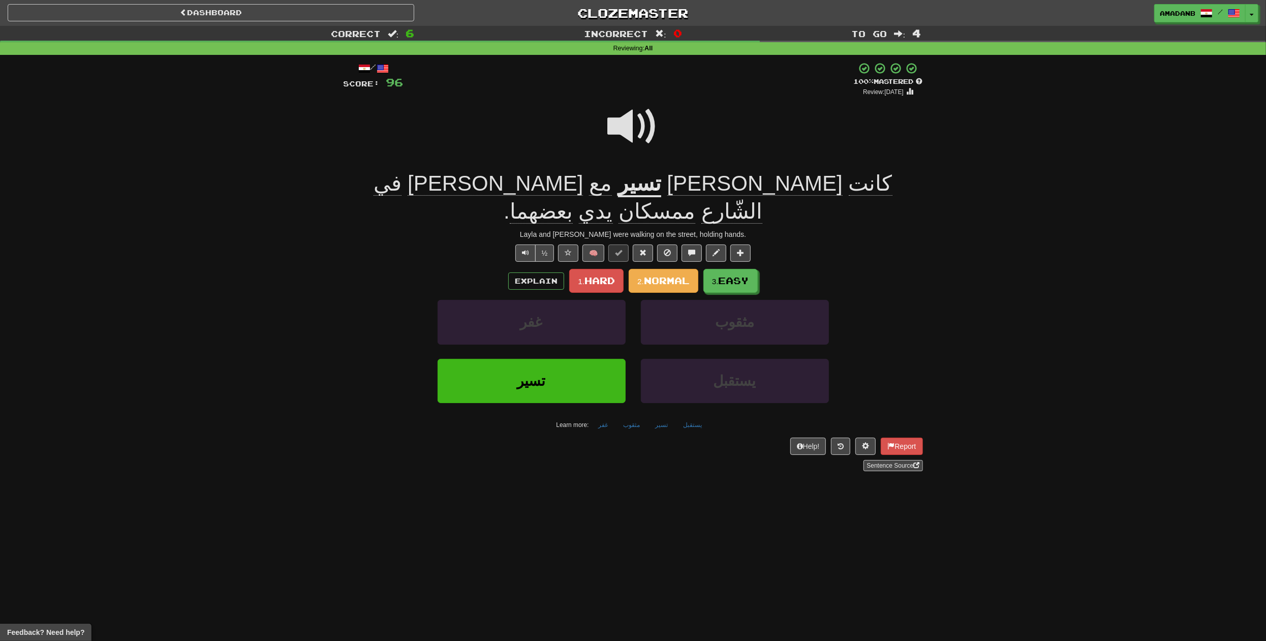
click at [631, 127] on span at bounding box center [633, 126] width 51 height 51
click at [639, 277] on small "2." at bounding box center [640, 281] width 7 height 9
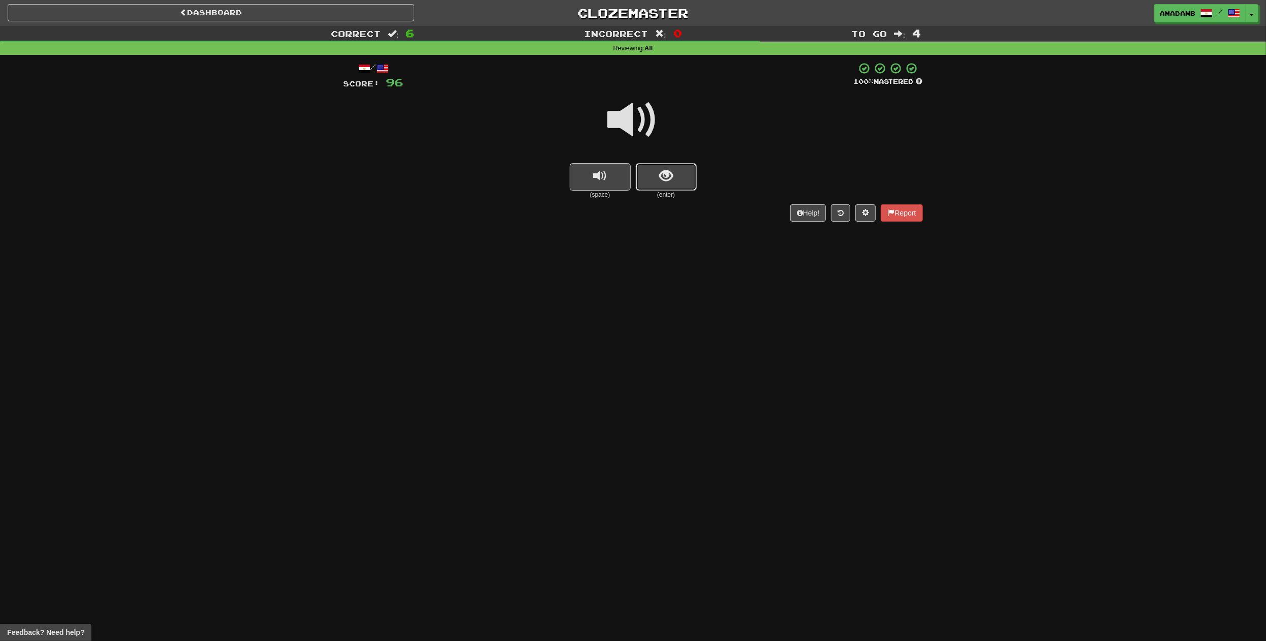
click at [653, 176] on button "show sentence" at bounding box center [666, 176] width 61 height 27
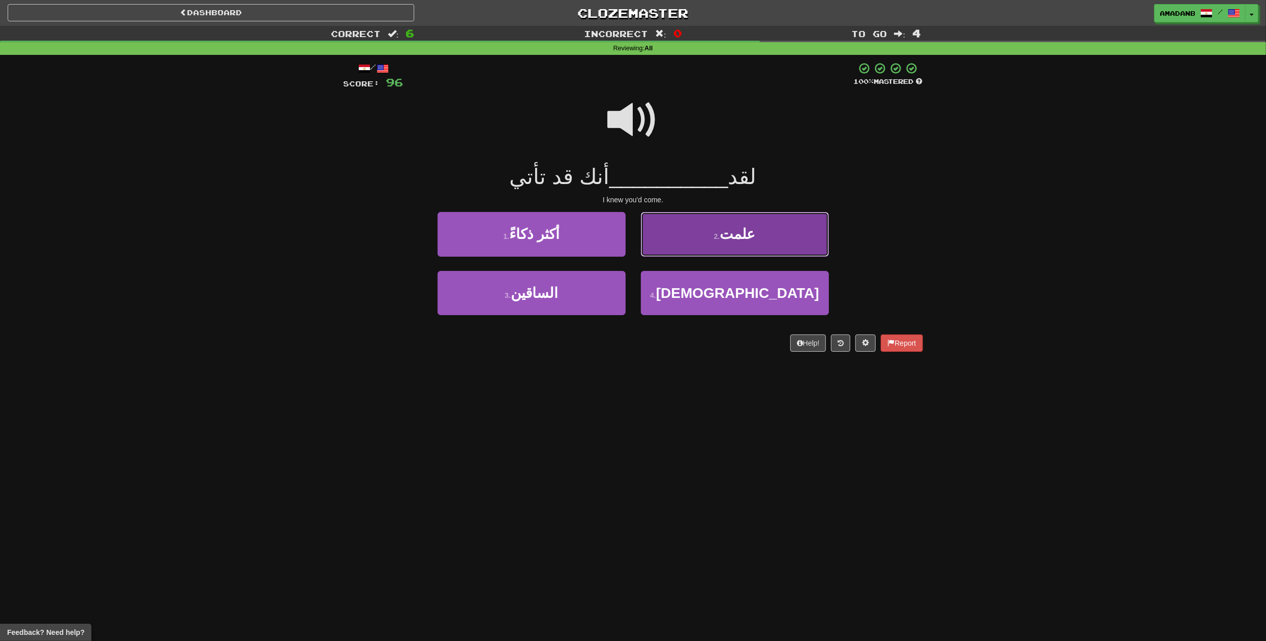
click at [675, 243] on button "2 . علمت" at bounding box center [735, 234] width 188 height 44
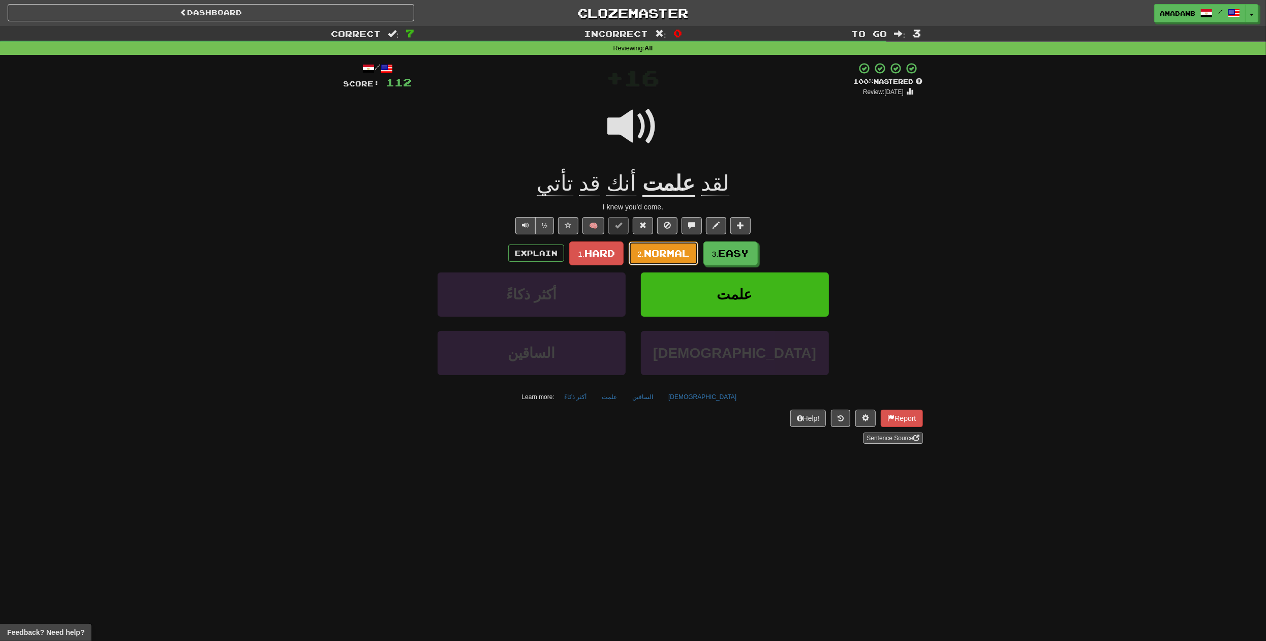
click at [682, 260] on button "2. Normal" at bounding box center [664, 253] width 70 height 24
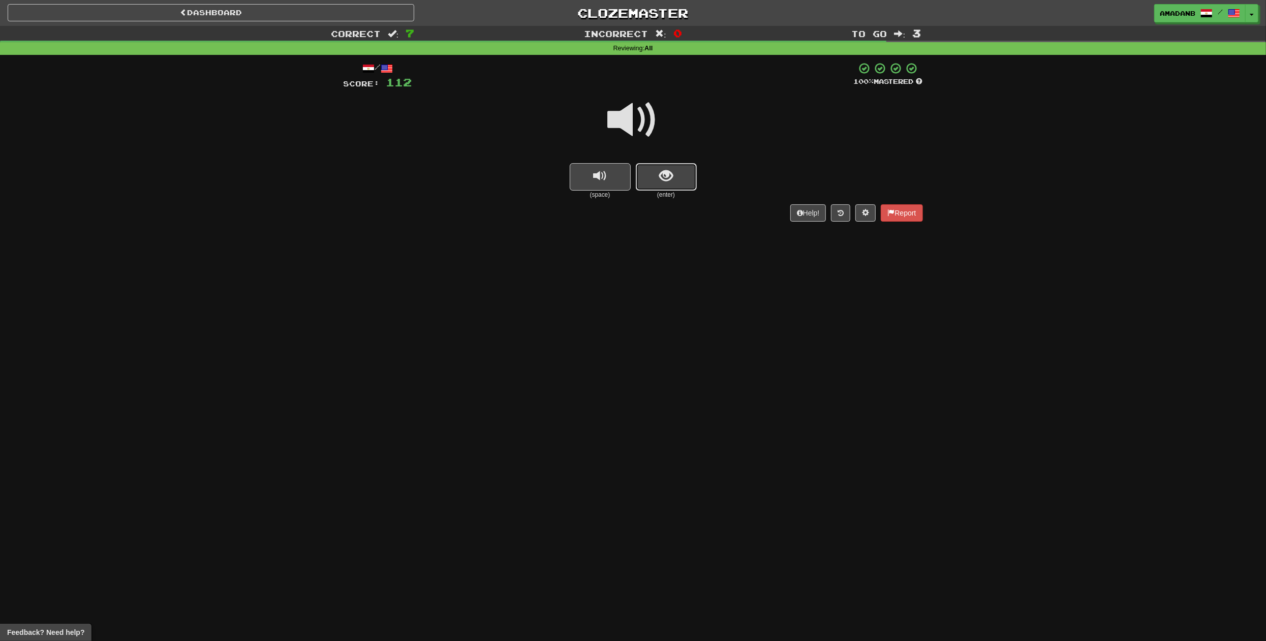
click at [670, 175] on span "show sentence" at bounding box center [666, 176] width 14 height 14
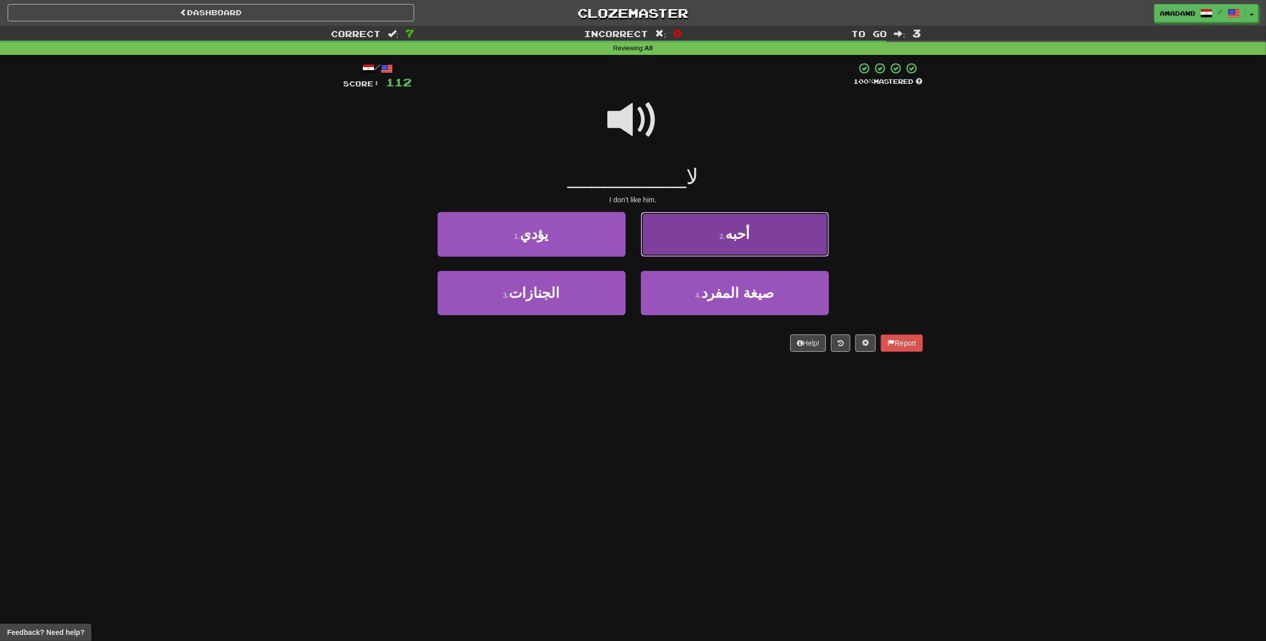
click at [695, 244] on button "2 . أحبه" at bounding box center [735, 234] width 188 height 44
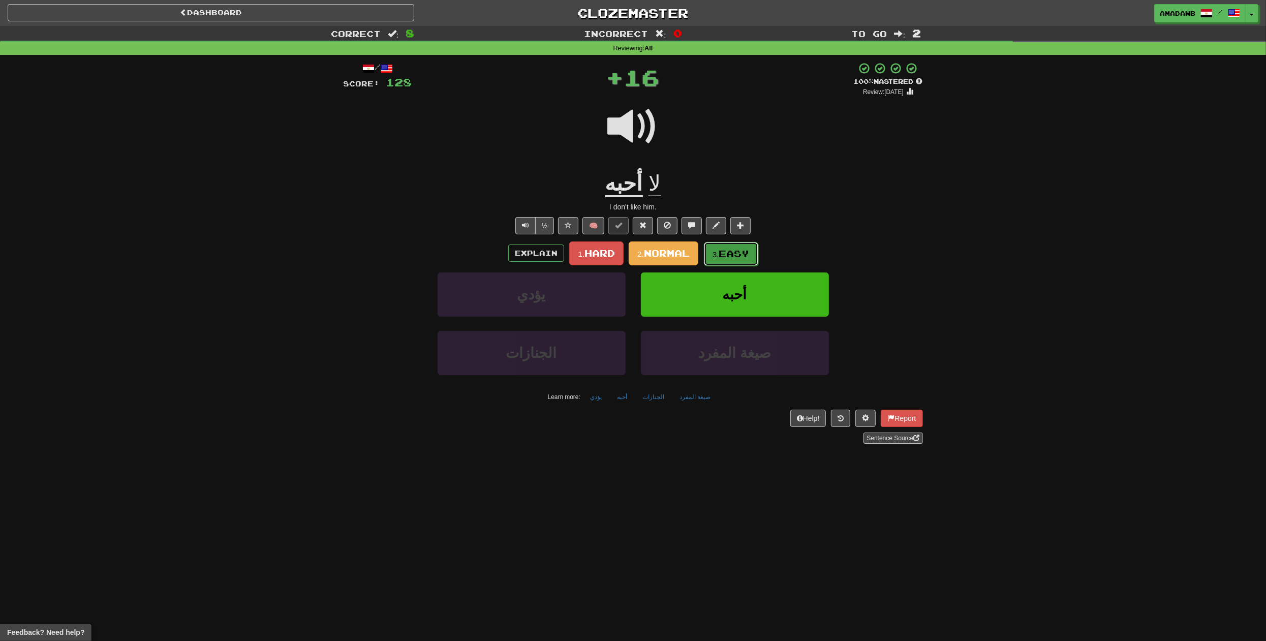
click at [718, 256] on small "3." at bounding box center [715, 254] width 7 height 9
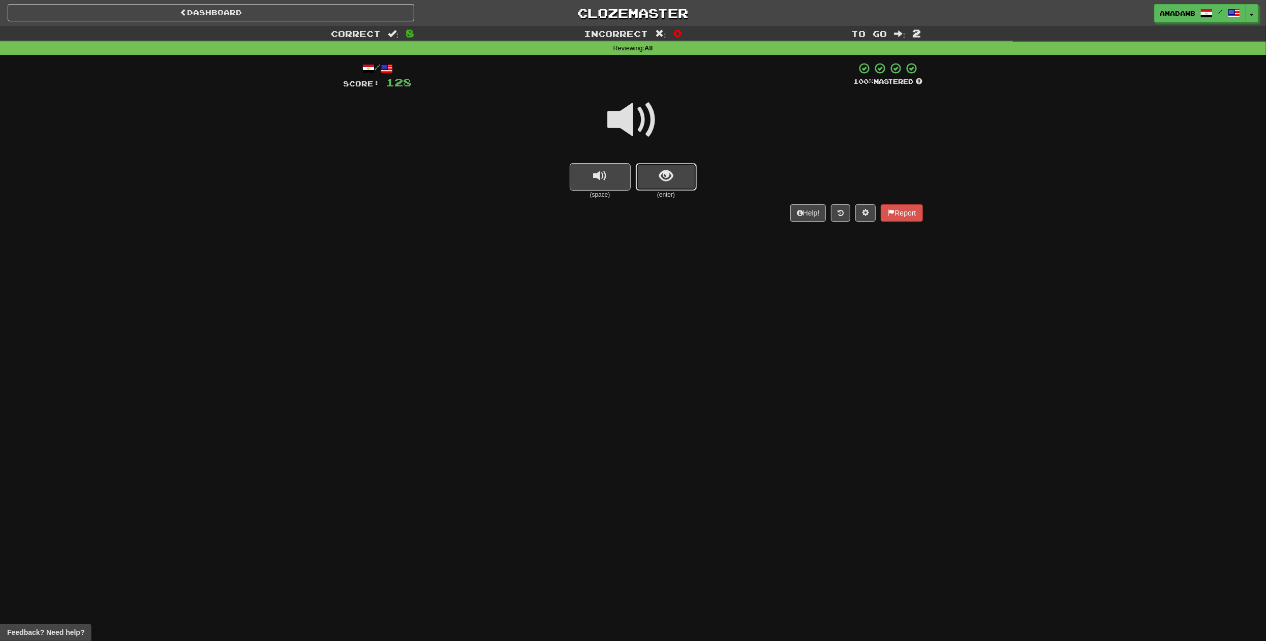
click at [659, 178] on span "show sentence" at bounding box center [666, 176] width 14 height 14
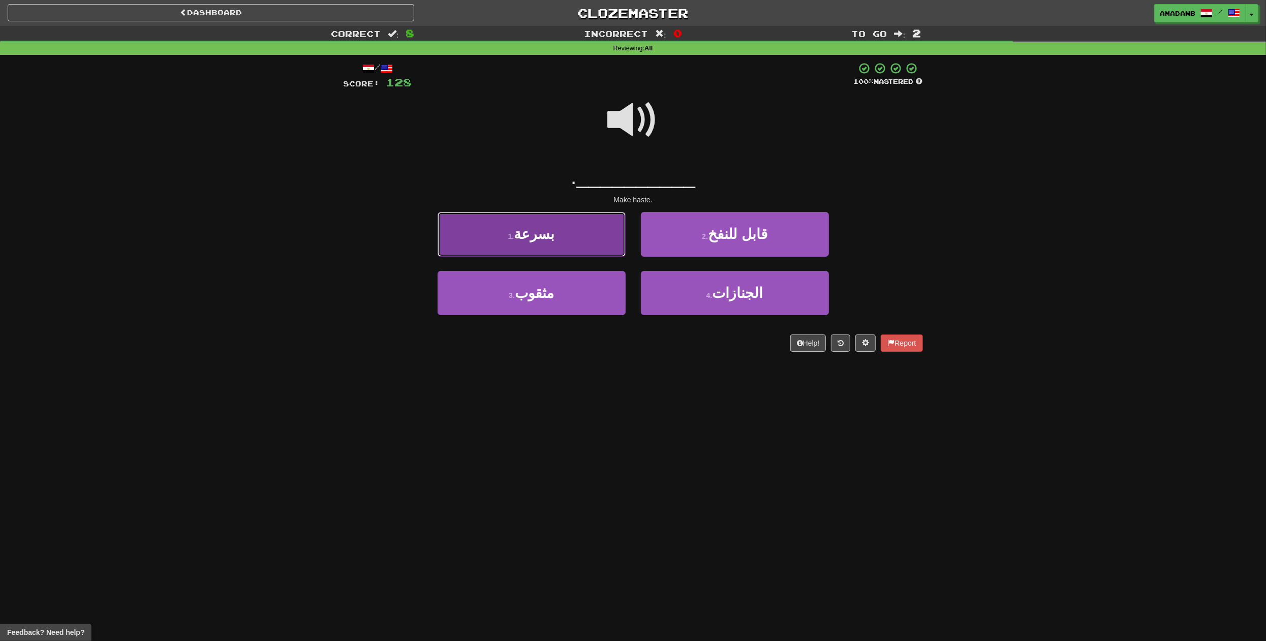
click at [583, 244] on button "1 . بسرعة" at bounding box center [531, 234] width 188 height 44
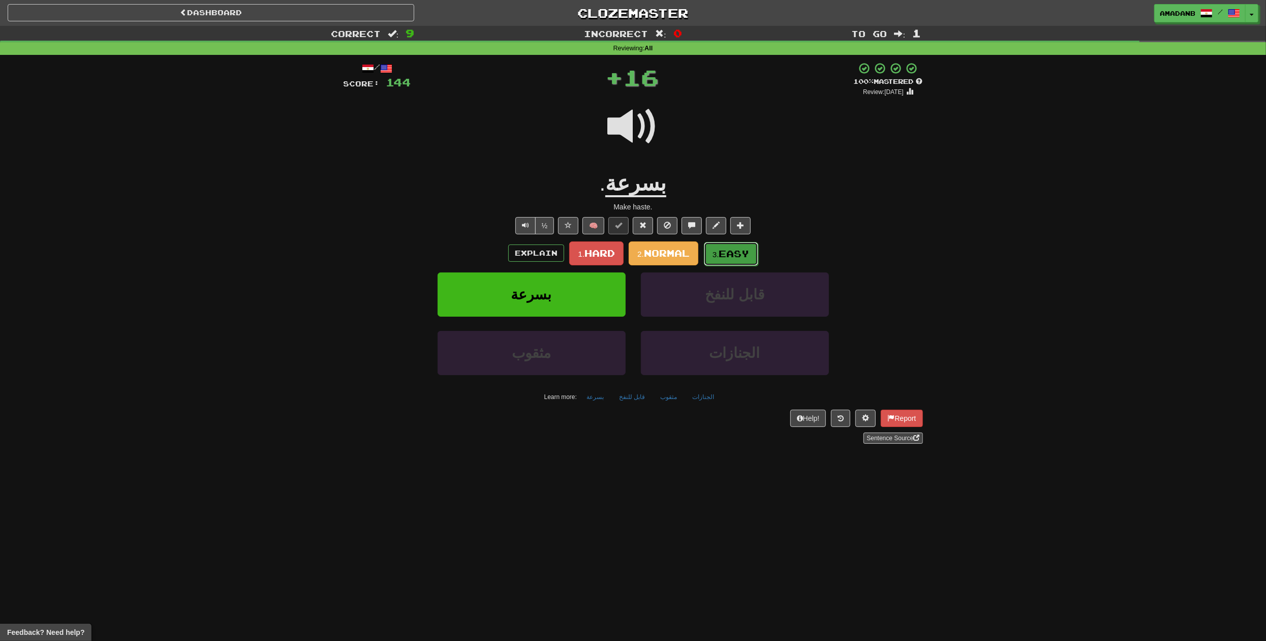
click at [736, 252] on span "Easy" at bounding box center [734, 253] width 30 height 11
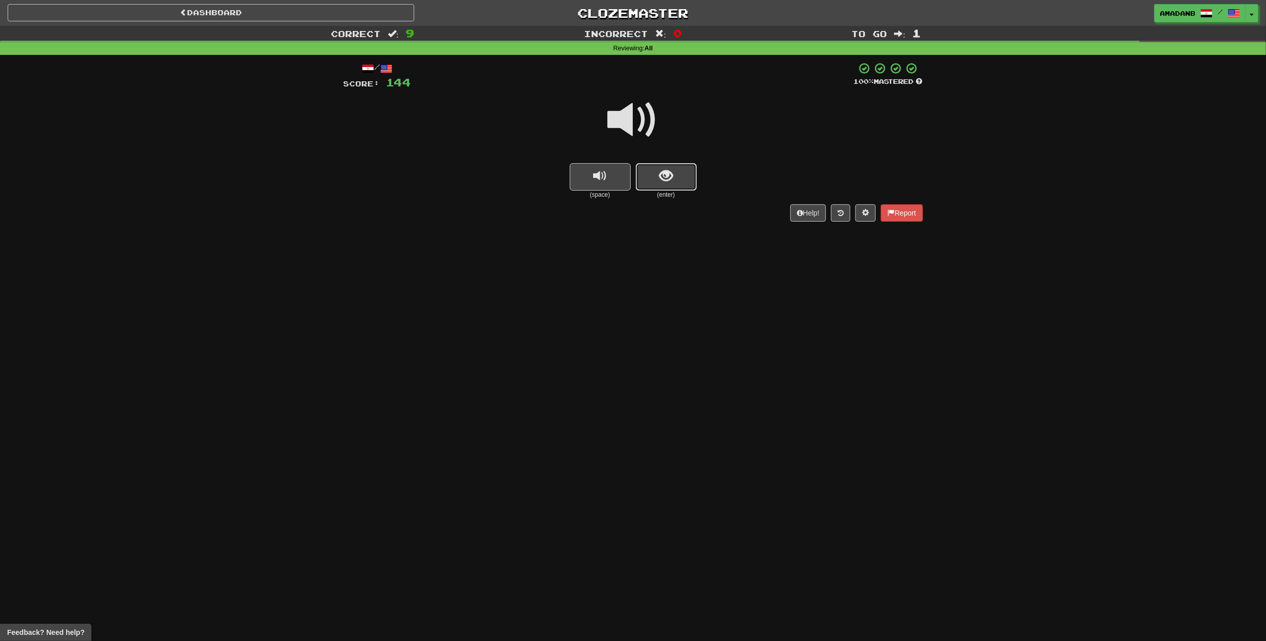
click at [664, 187] on button "show sentence" at bounding box center [666, 176] width 61 height 27
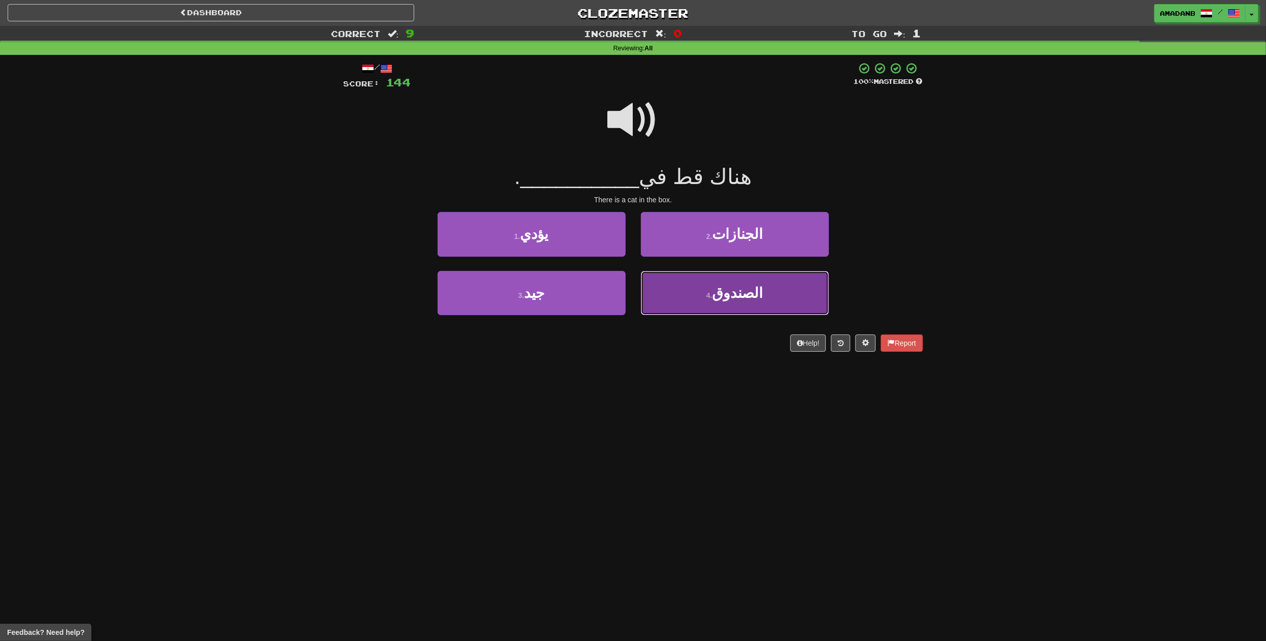
click at [731, 292] on span "الصندوق" at bounding box center [737, 293] width 51 height 16
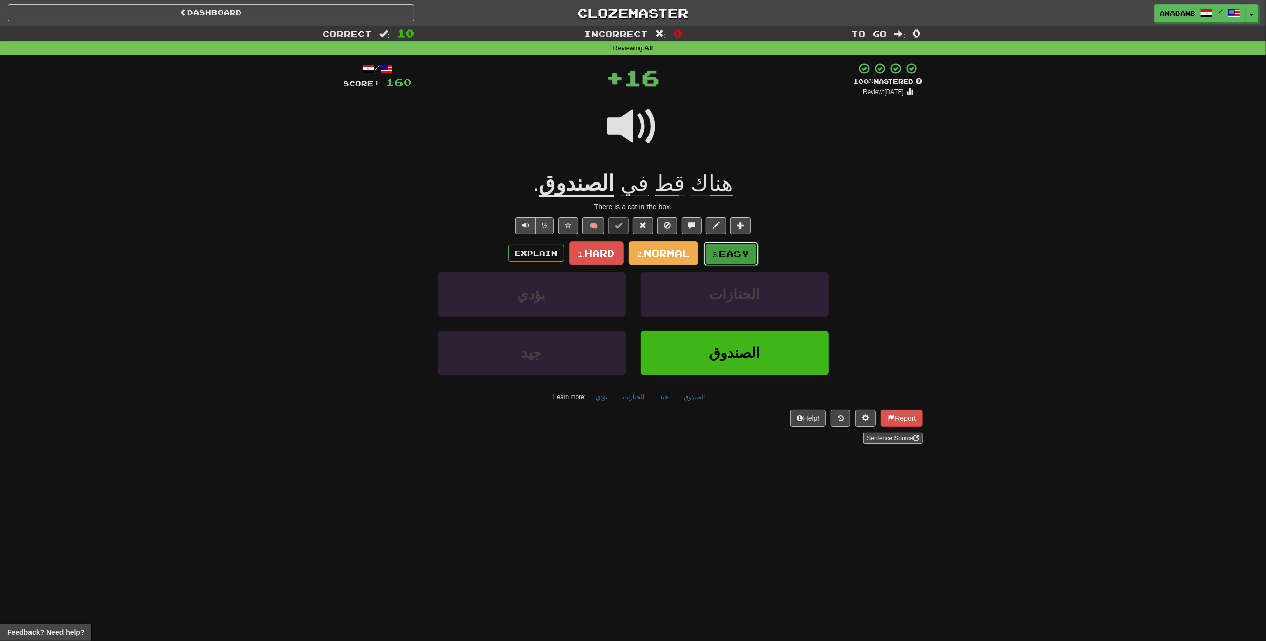
click at [726, 254] on span "Easy" at bounding box center [734, 253] width 30 height 11
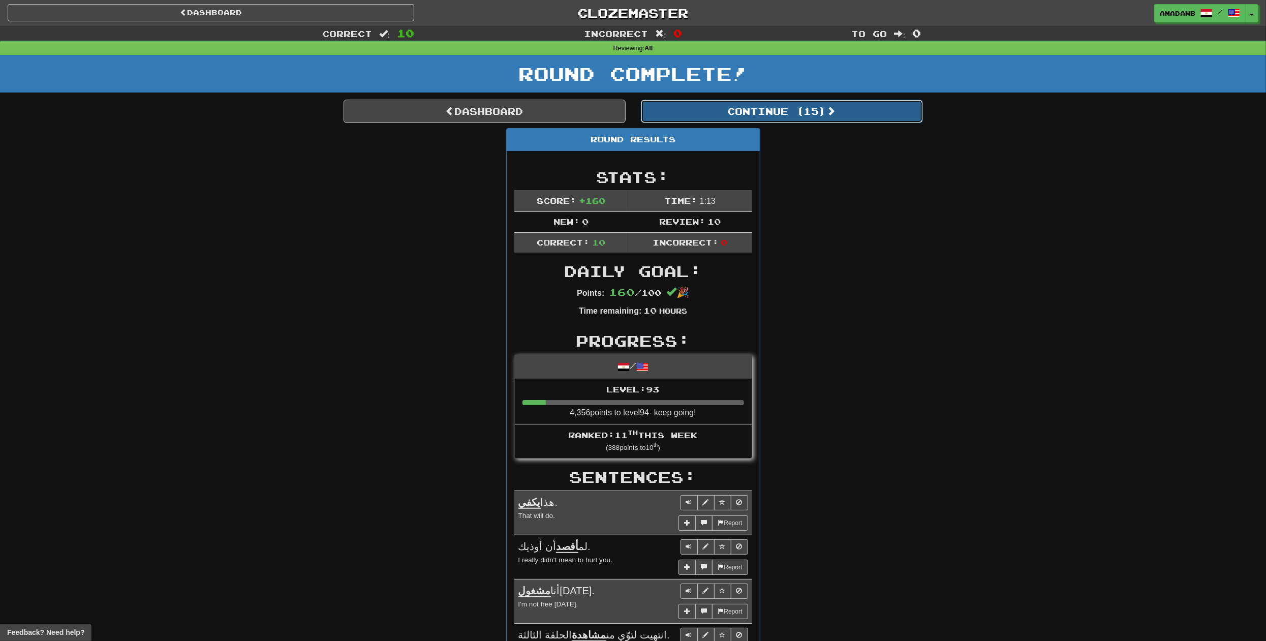
click at [704, 116] on button "Continue ( 15 )" at bounding box center [782, 111] width 282 height 23
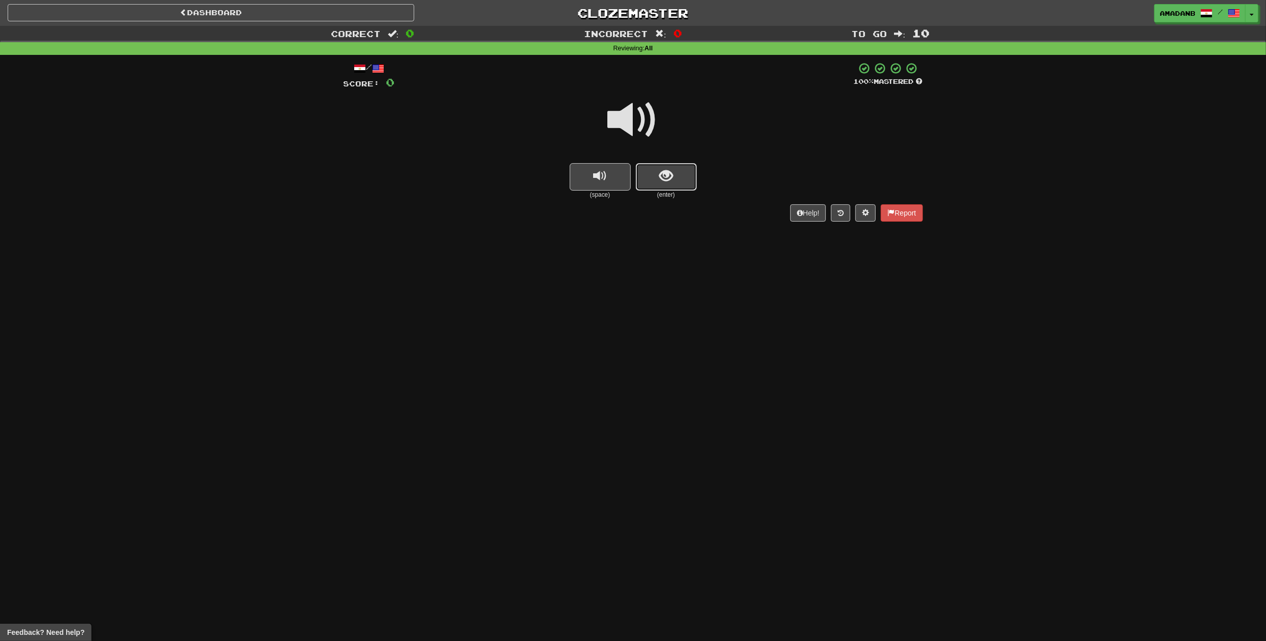
click at [663, 182] on span "show sentence" at bounding box center [666, 176] width 14 height 14
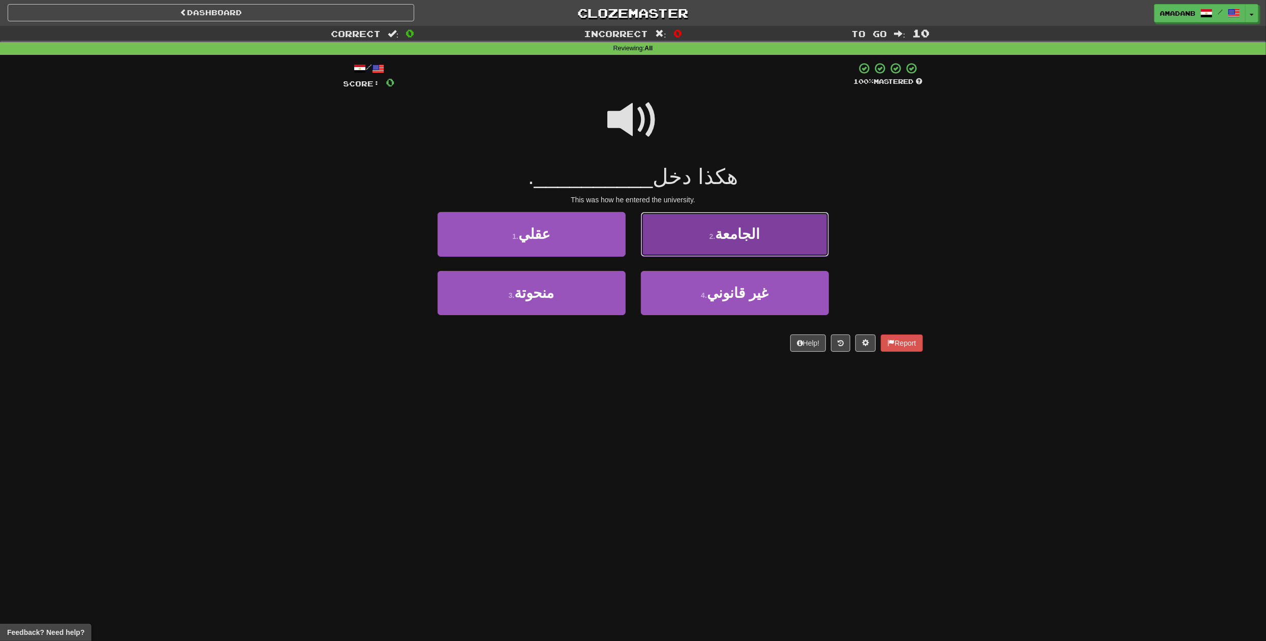
click at [676, 242] on button "2 . الجامعة" at bounding box center [735, 234] width 188 height 44
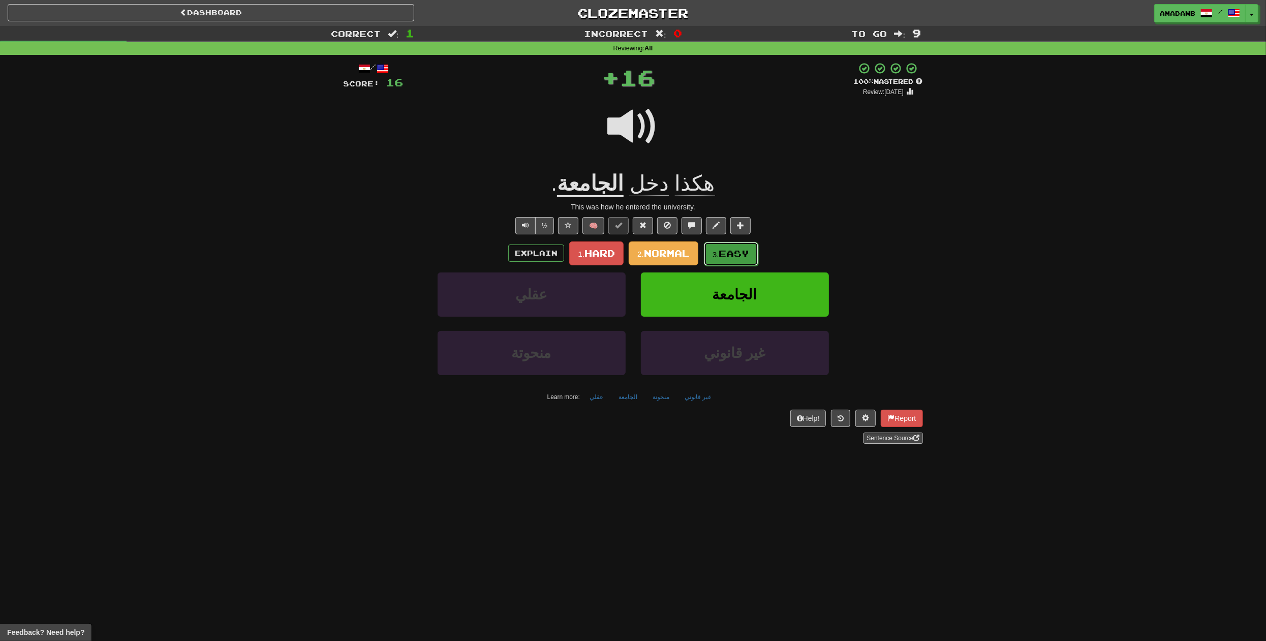
click at [724, 252] on span "Easy" at bounding box center [734, 253] width 30 height 11
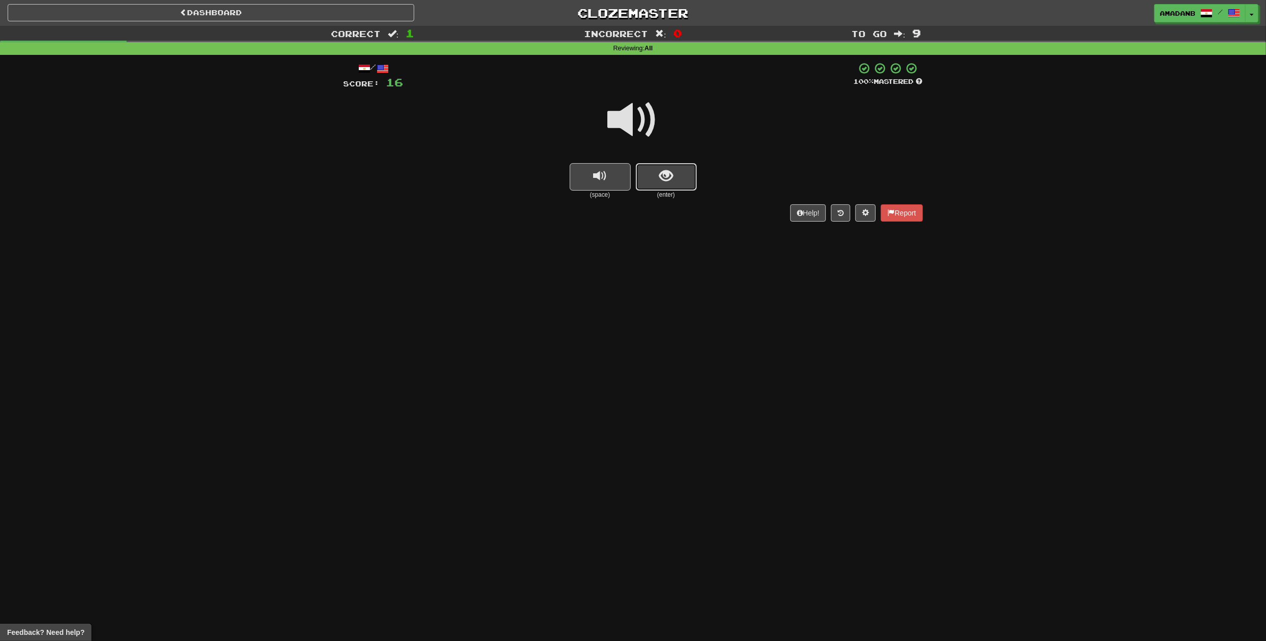
click at [681, 191] on button "show sentence" at bounding box center [666, 176] width 61 height 27
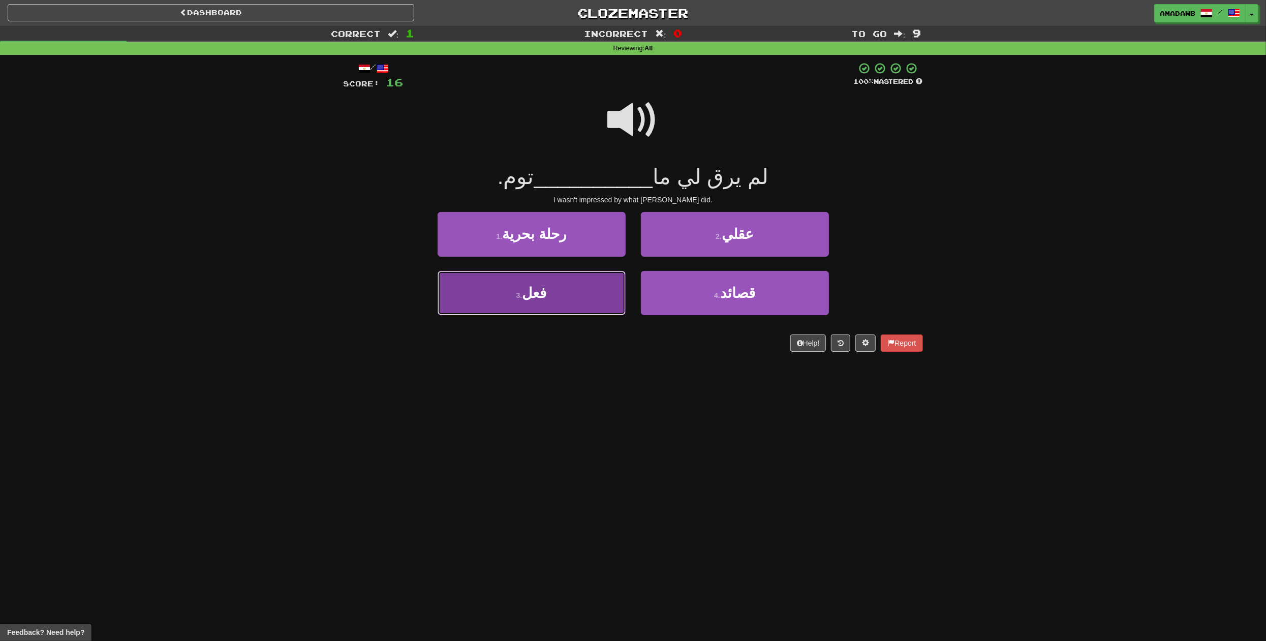
click at [562, 289] on button "3 . فعل" at bounding box center [531, 293] width 188 height 44
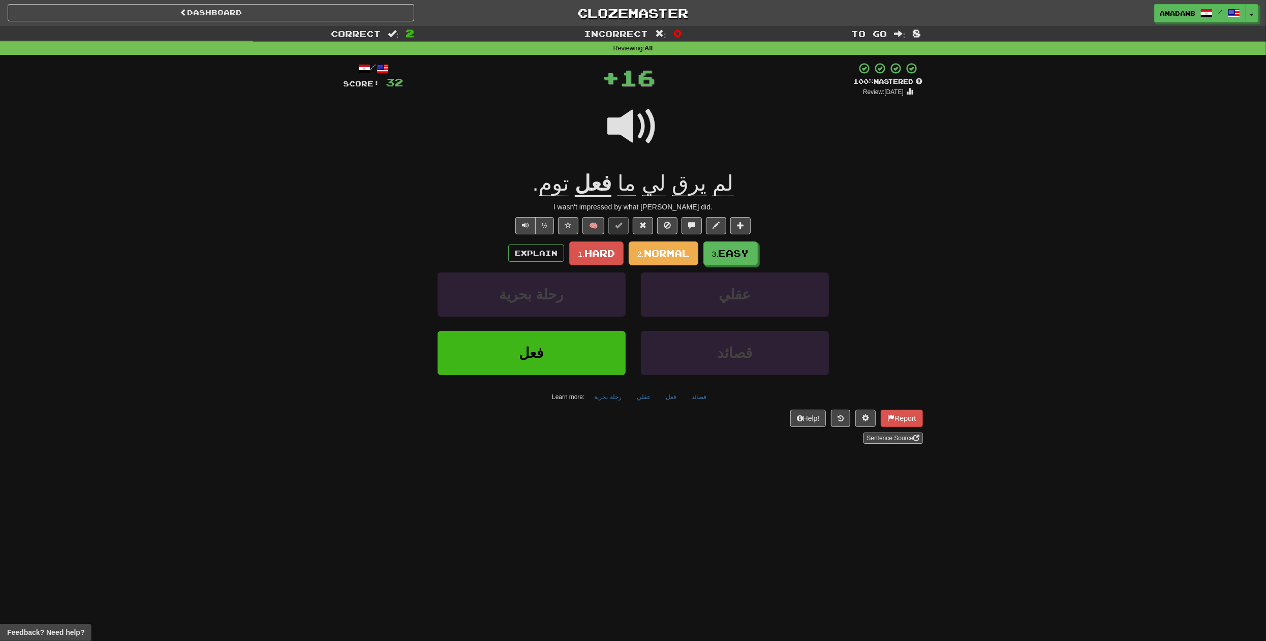
click at [666, 186] on span "يرق" at bounding box center [654, 183] width 24 height 24
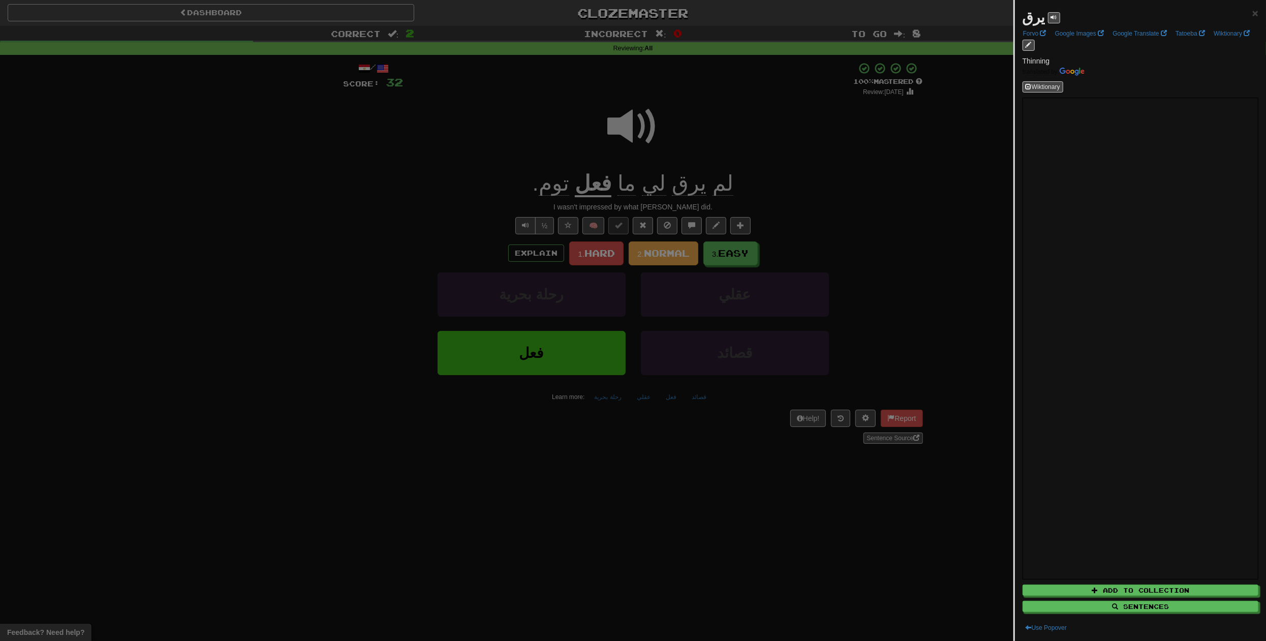
click at [791, 116] on div at bounding box center [633, 320] width 1266 height 641
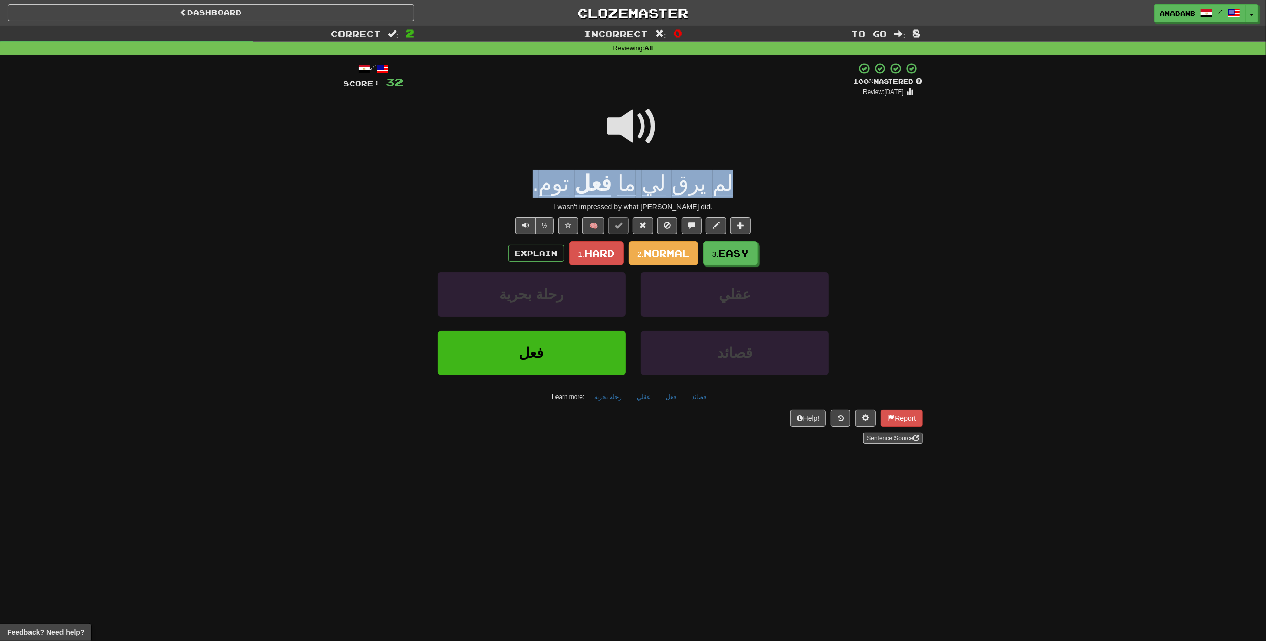
drag, startPoint x: 732, startPoint y: 178, endPoint x: 525, endPoint y: 186, distance: 207.0
click at [525, 186] on div "لم يرق لي ما فعل توم ." at bounding box center [632, 184] width 579 height 28
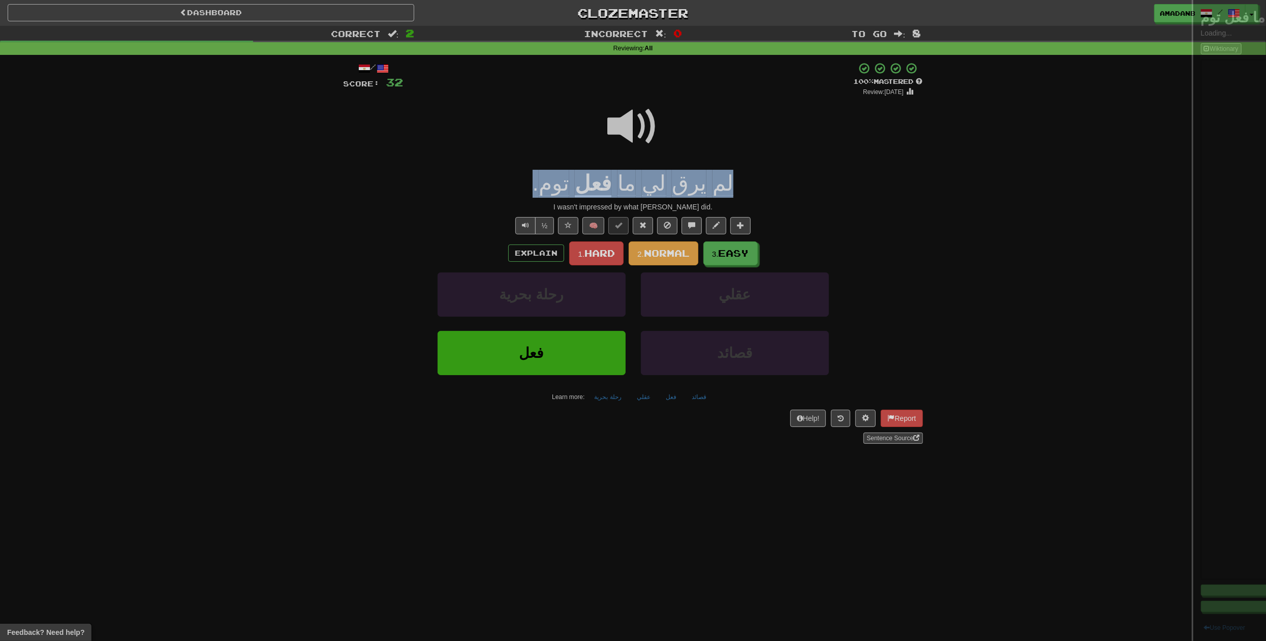
copy div "لم يرق لي ما فعل توم ."
